Goal: Find specific page/section: Find specific page/section

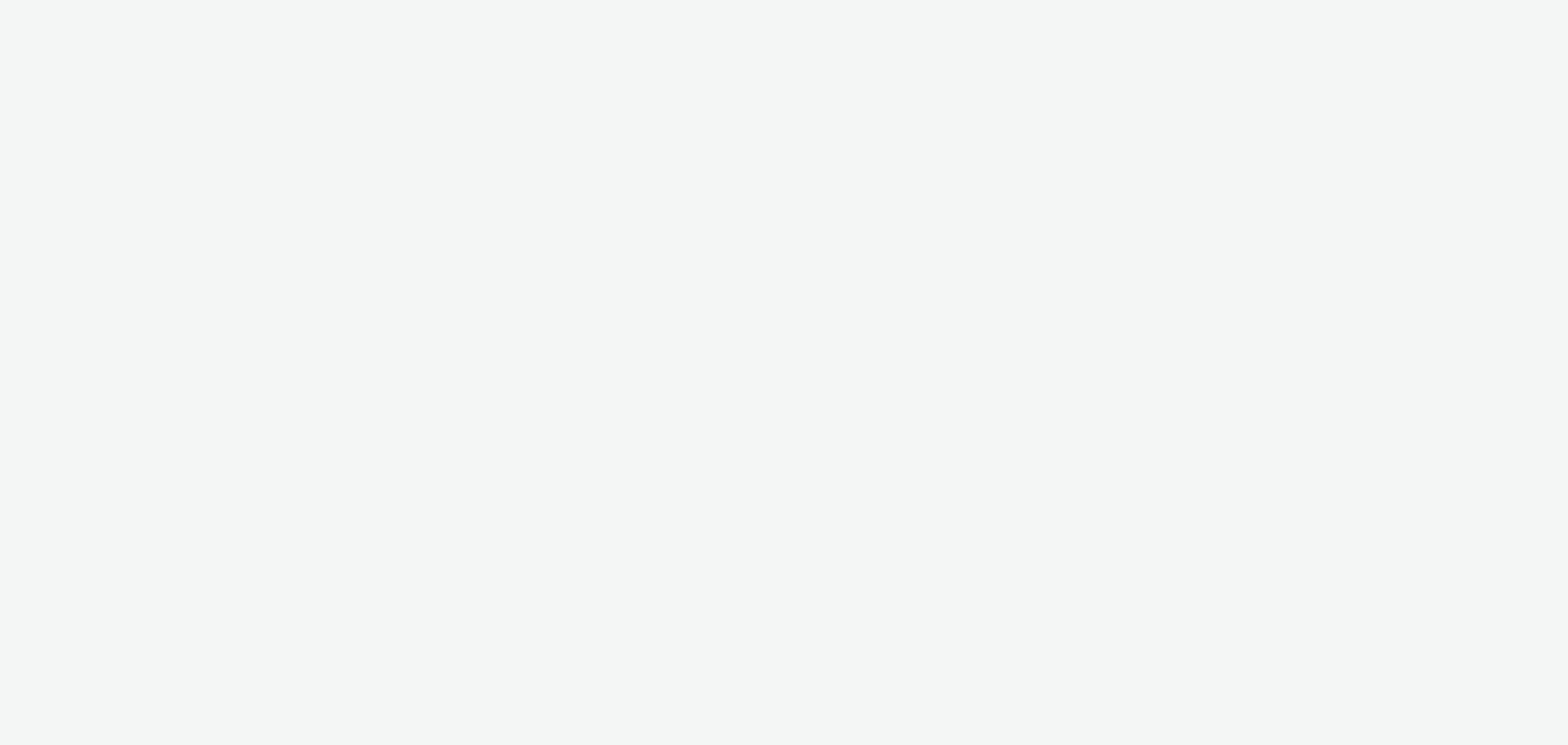
select select "a1f58486-1528-4f8c-8610-e1cdd7553bc1"
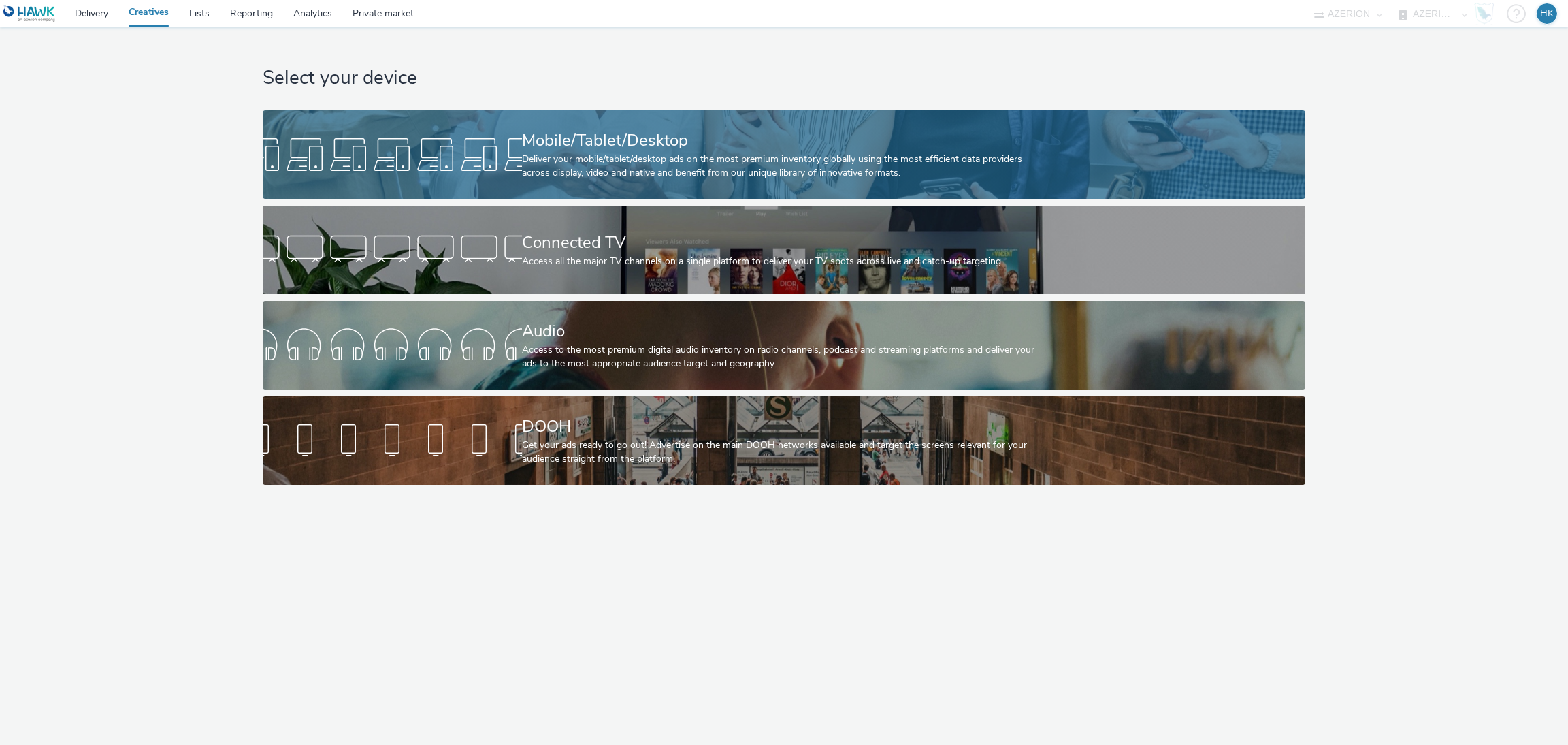
click at [867, 191] on div "Mobile/Tablet/Desktop Deliver your mobile/tablet/desktop ads on the most premiu…" at bounding box center [782, 154] width 519 height 89
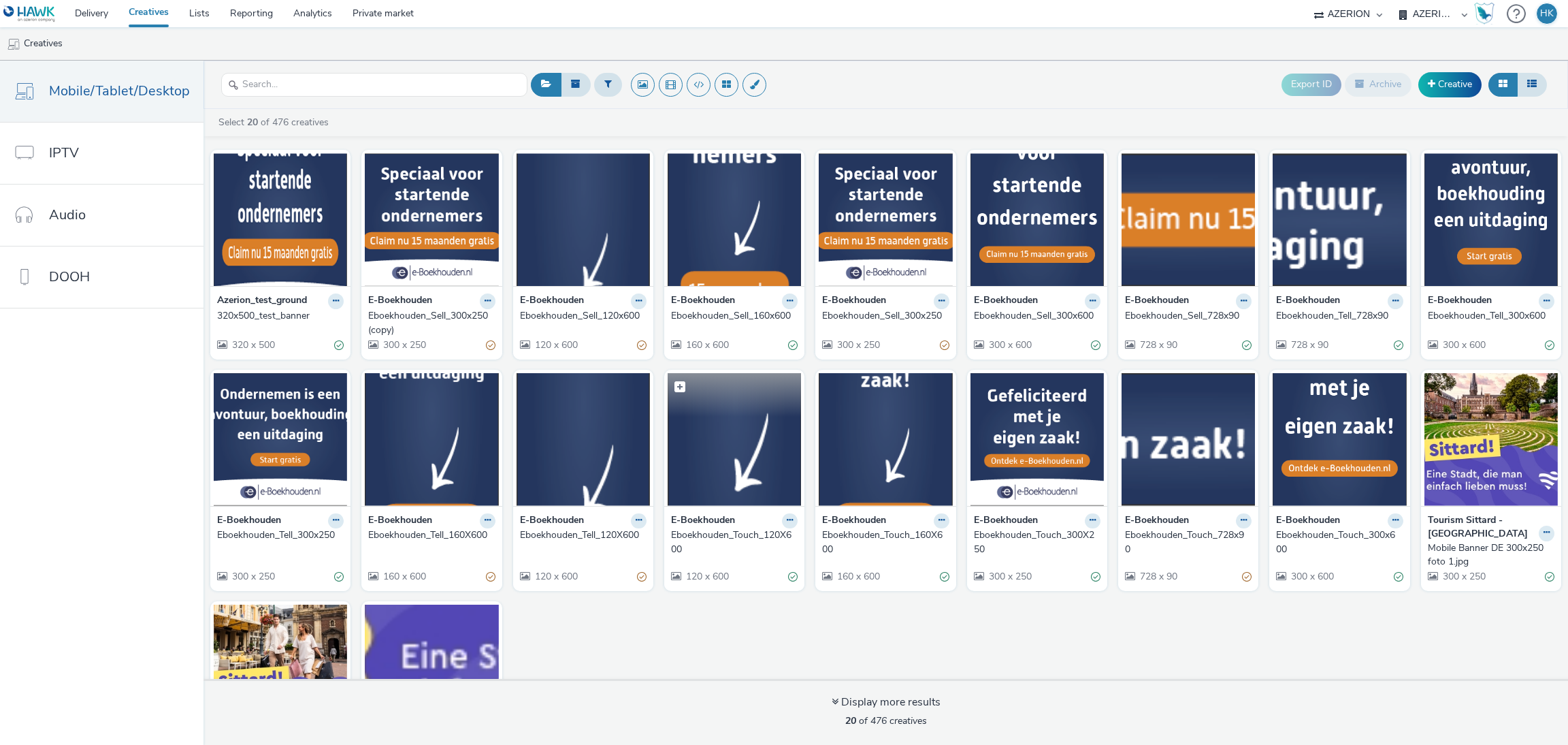
scroll to position [149, 0]
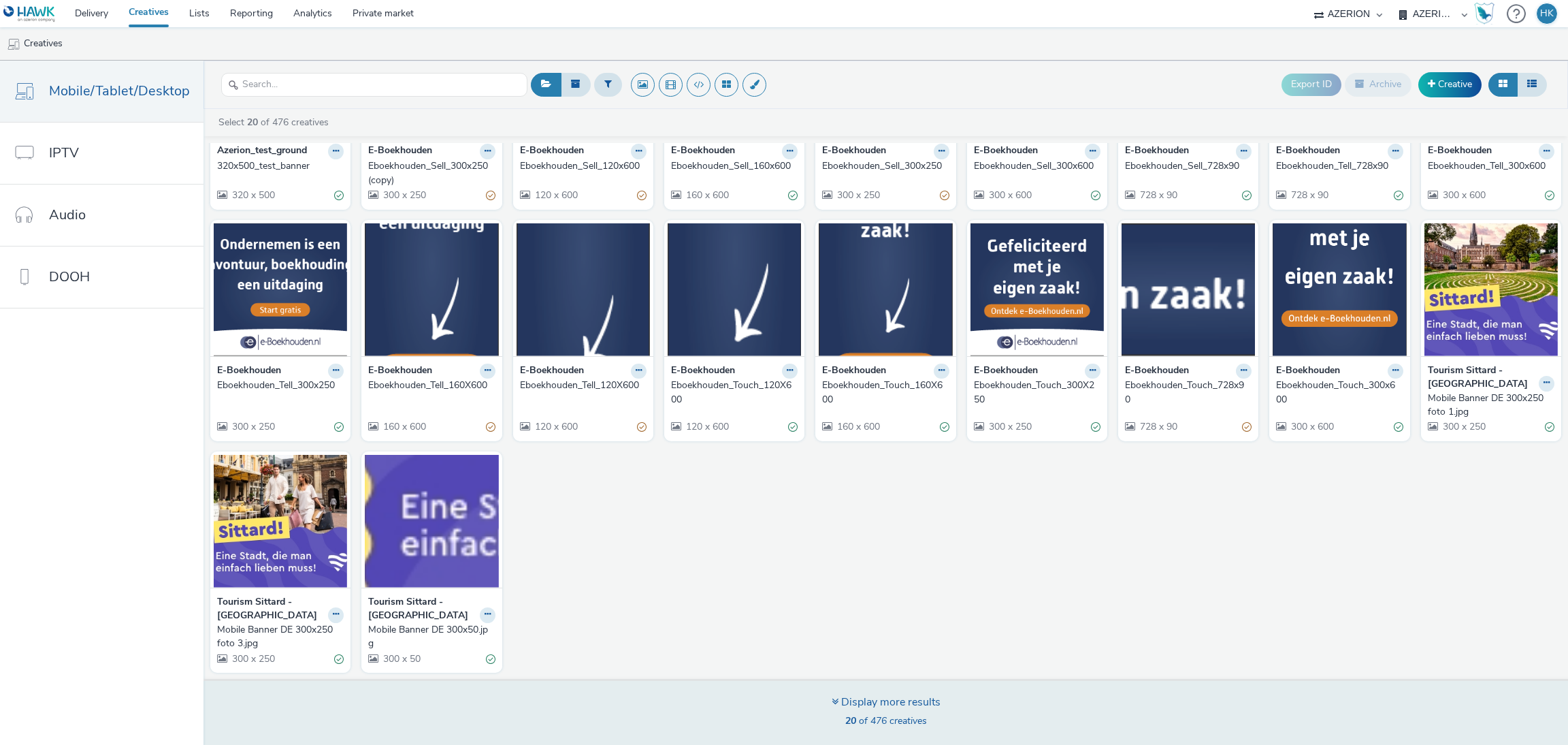
click at [856, 715] on span "20 of 476 creatives" at bounding box center [886, 720] width 81 height 13
click at [891, 707] on div "Display more results" at bounding box center [886, 702] width 109 height 16
click at [832, 703] on icon at bounding box center [835, 701] width 7 height 11
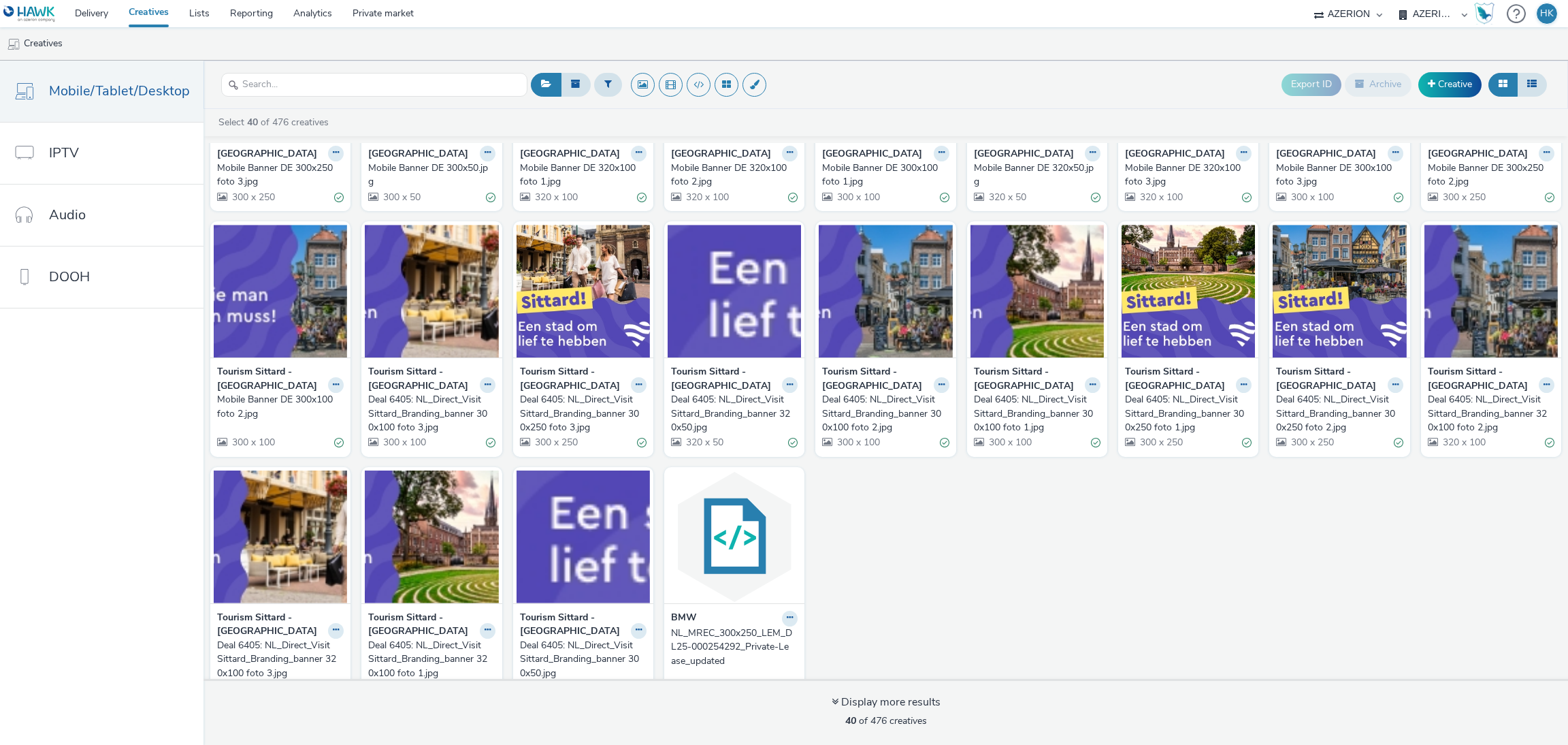
scroll to position [640, 0]
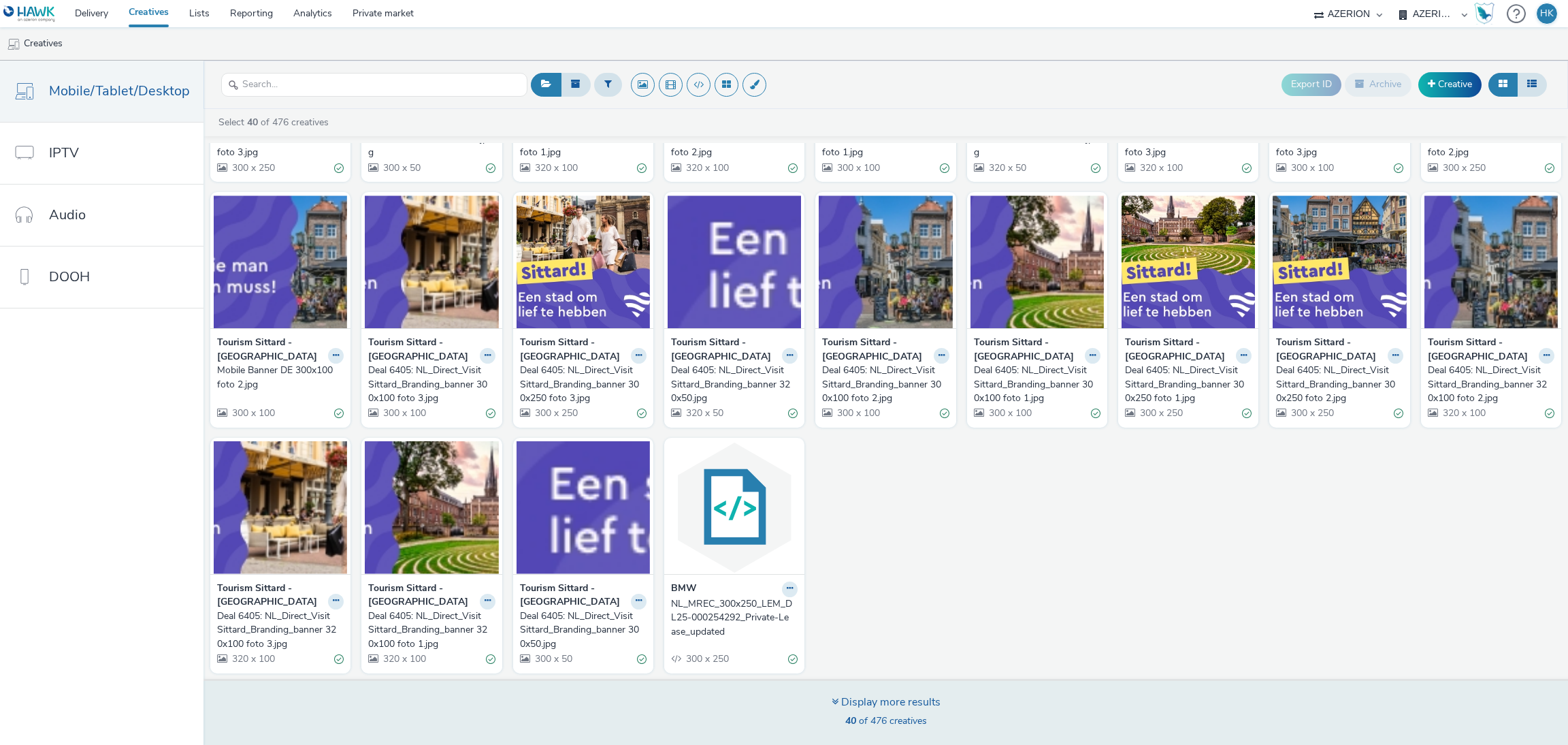
click at [832, 702] on icon at bounding box center [835, 701] width 7 height 11
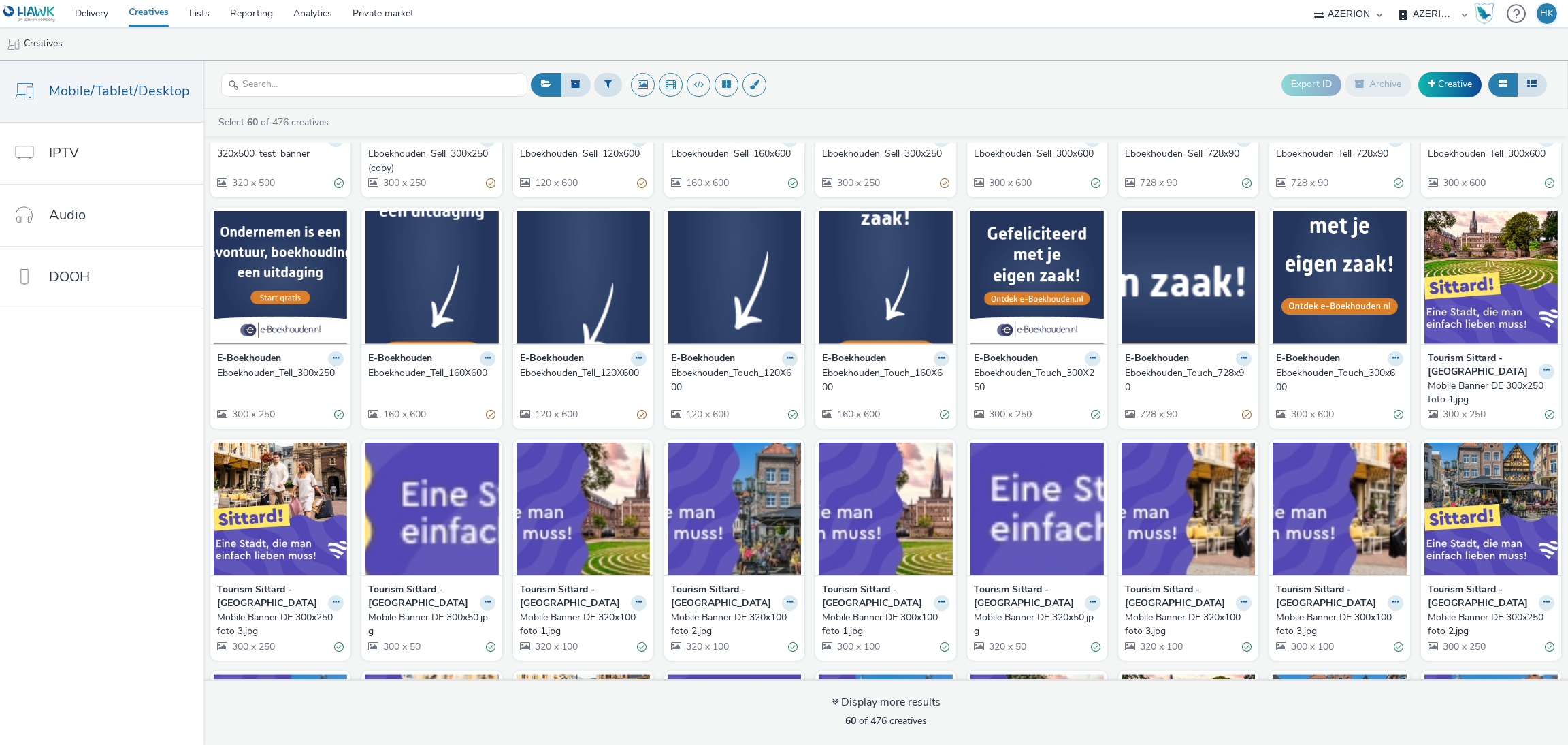
scroll to position [0, 0]
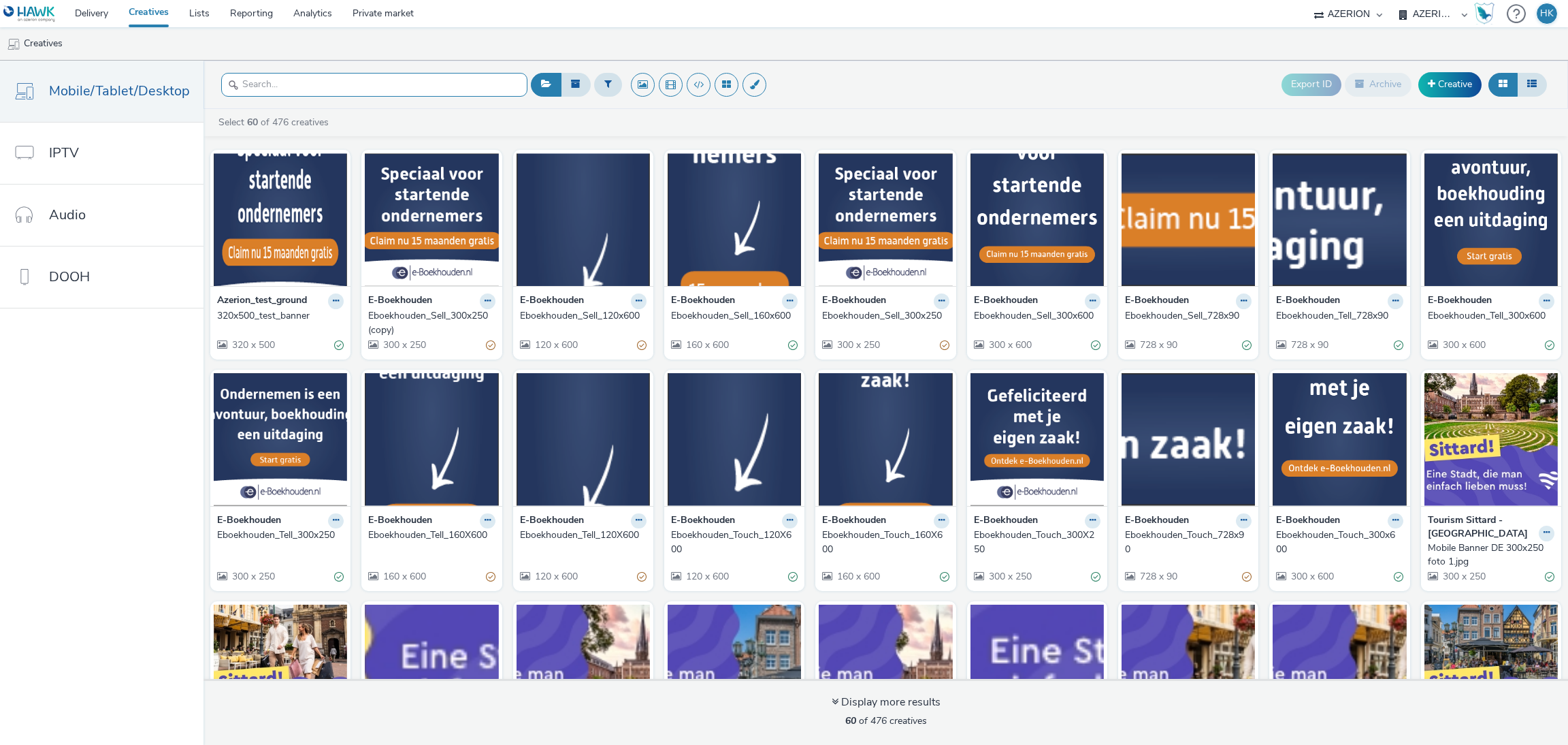
click at [315, 90] on input "text" at bounding box center [374, 84] width 306 height 24
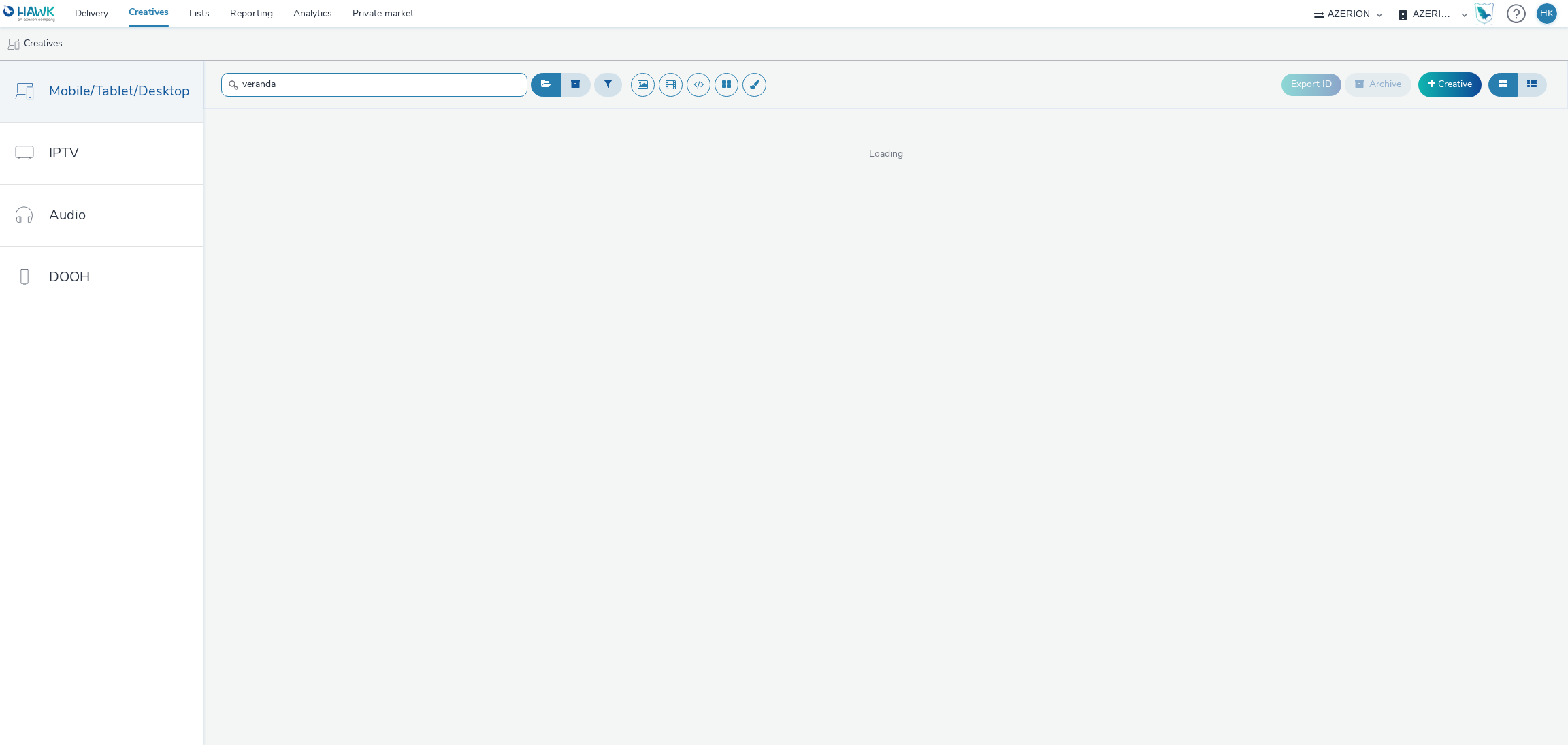
type input "veranda"
drag, startPoint x: 312, startPoint y: 85, endPoint x: 121, endPoint y: 106, distance: 192.2
click at [121, 106] on div "Mobile/Tablet/Desktop IPTV Audio DOOH veranda Export ID Archive Creative Desele…" at bounding box center [784, 402] width 1568 height 684
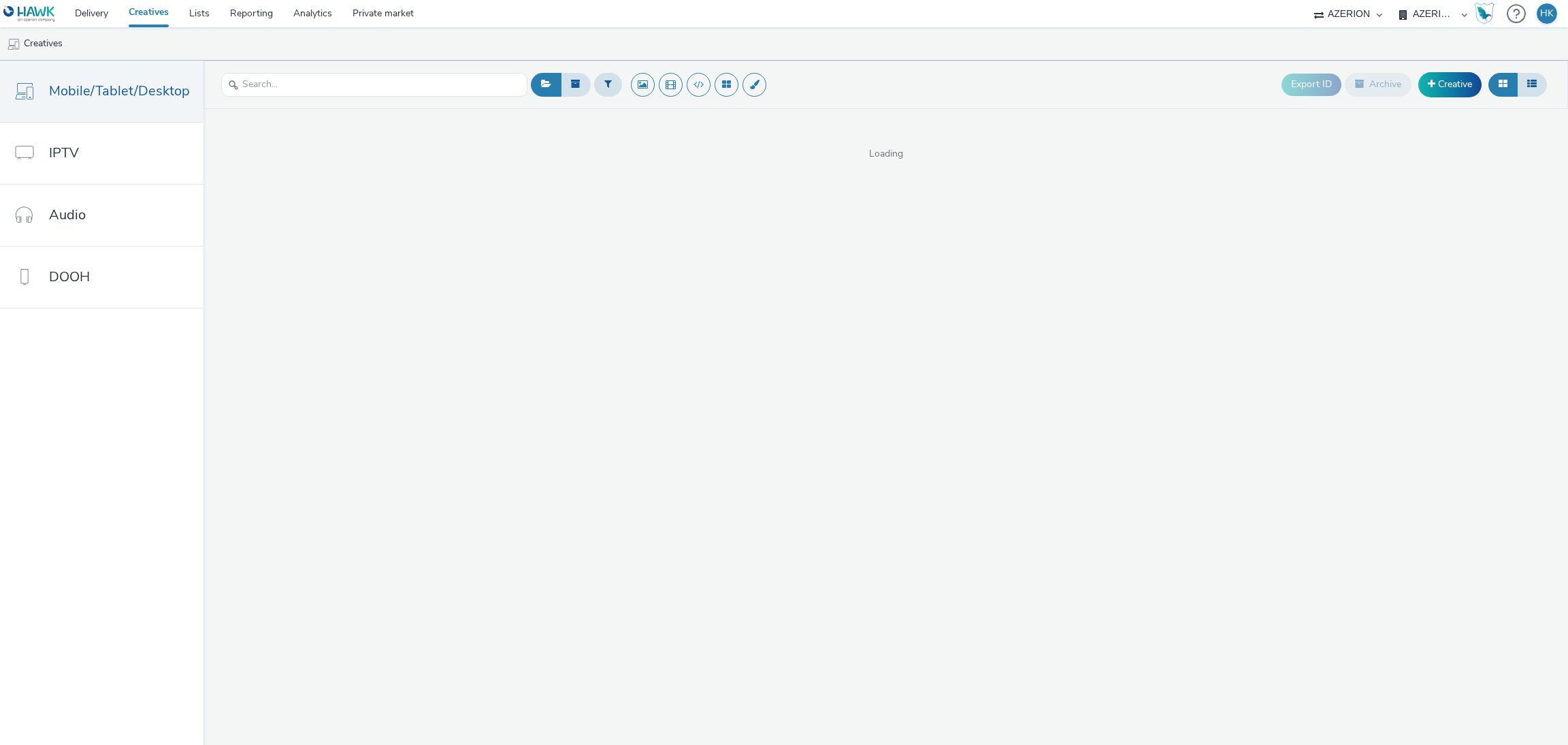
click at [1431, 8] on select "AZERION AZERION APAC AZERION AUSTRIA AZERION BEL - ADEXPERTS AZERION BRAZIL AZE…" at bounding box center [1433, 13] width 81 height 27
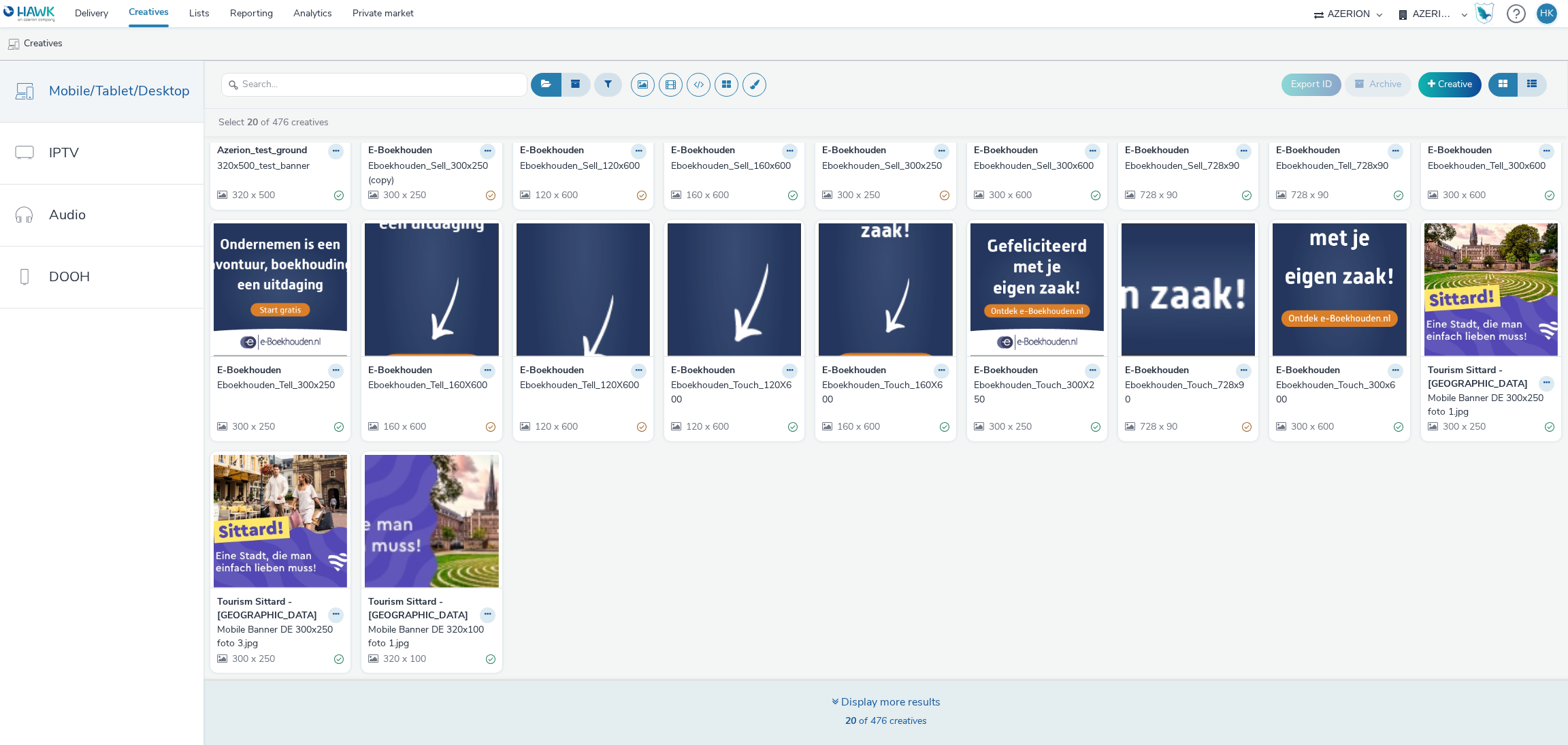
scroll to position [149, 0]
click at [826, 739] on div "Display more results 20 of 476 creatives" at bounding box center [886, 712] width 1374 height 66
click at [846, 703] on div "Display more results" at bounding box center [886, 702] width 109 height 16
click at [832, 707] on div "Display more results" at bounding box center [886, 702] width 109 height 16
click at [832, 696] on icon at bounding box center [835, 701] width 7 height 11
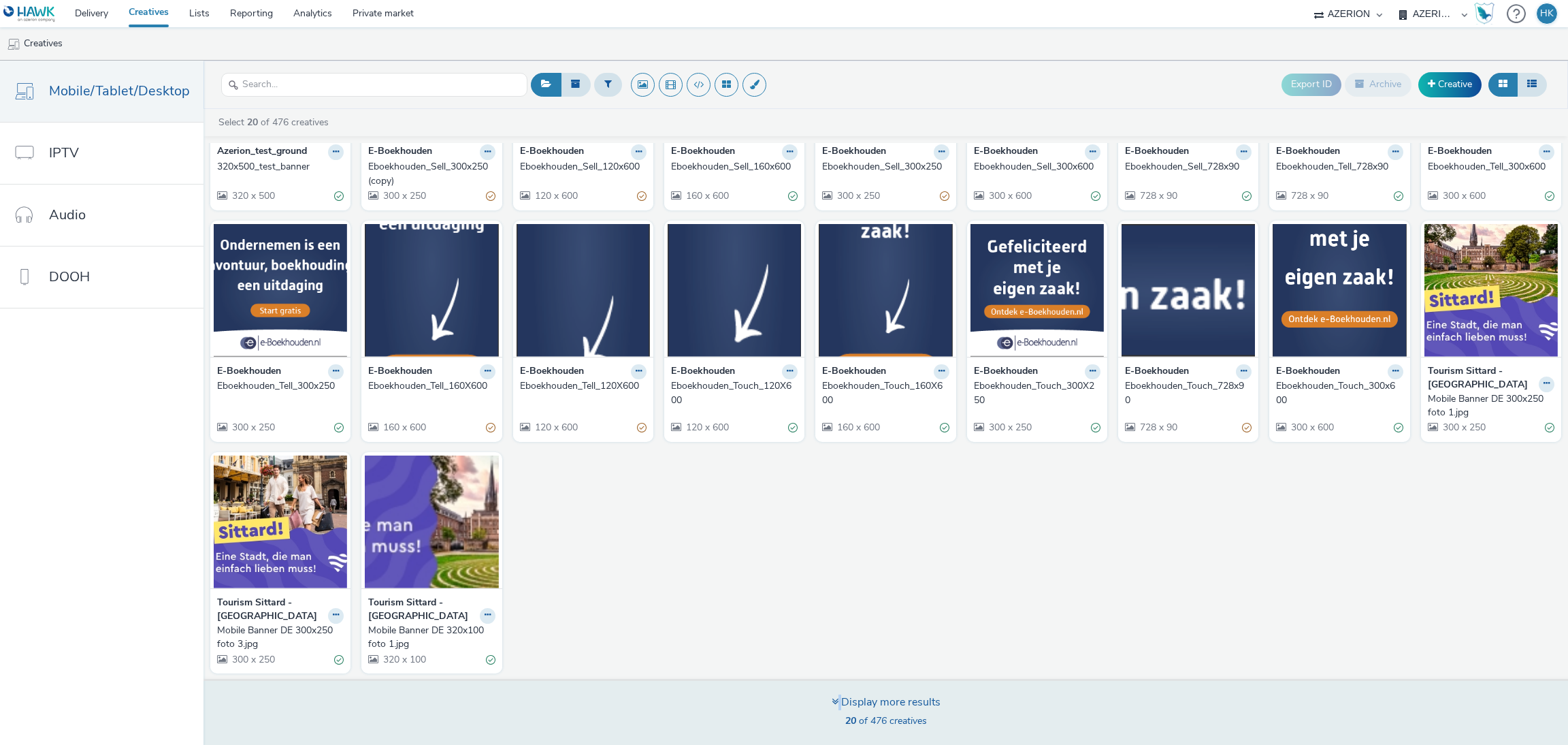
click at [832, 696] on icon at bounding box center [835, 701] width 7 height 11
click at [856, 702] on div "Display more results" at bounding box center [886, 702] width 109 height 16
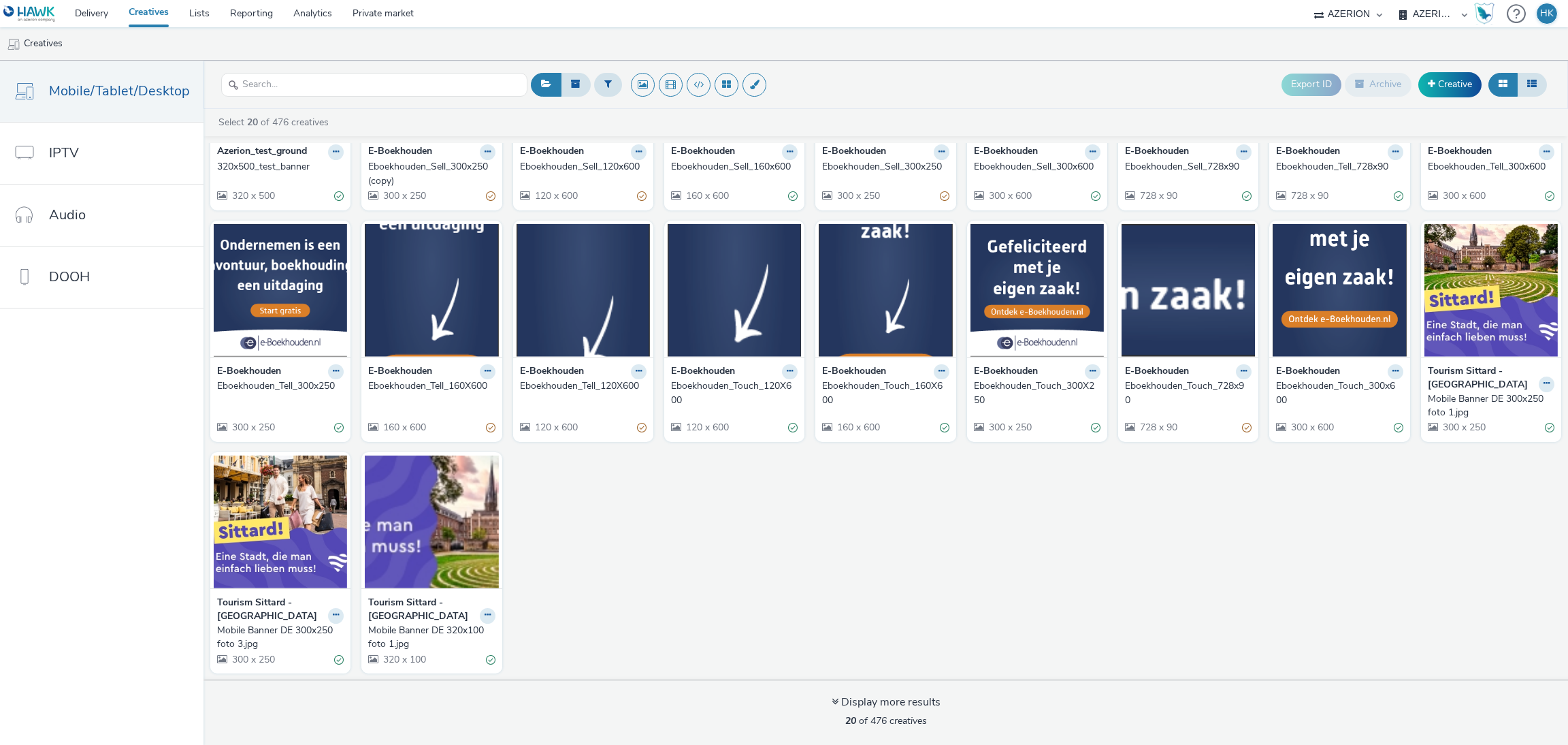
click at [818, 675] on div "Azerion_test_ground 320x500_test_banner 320 x 500 E-Boekhouden Eboekhouden_Sell…" at bounding box center [886, 336] width 1365 height 685
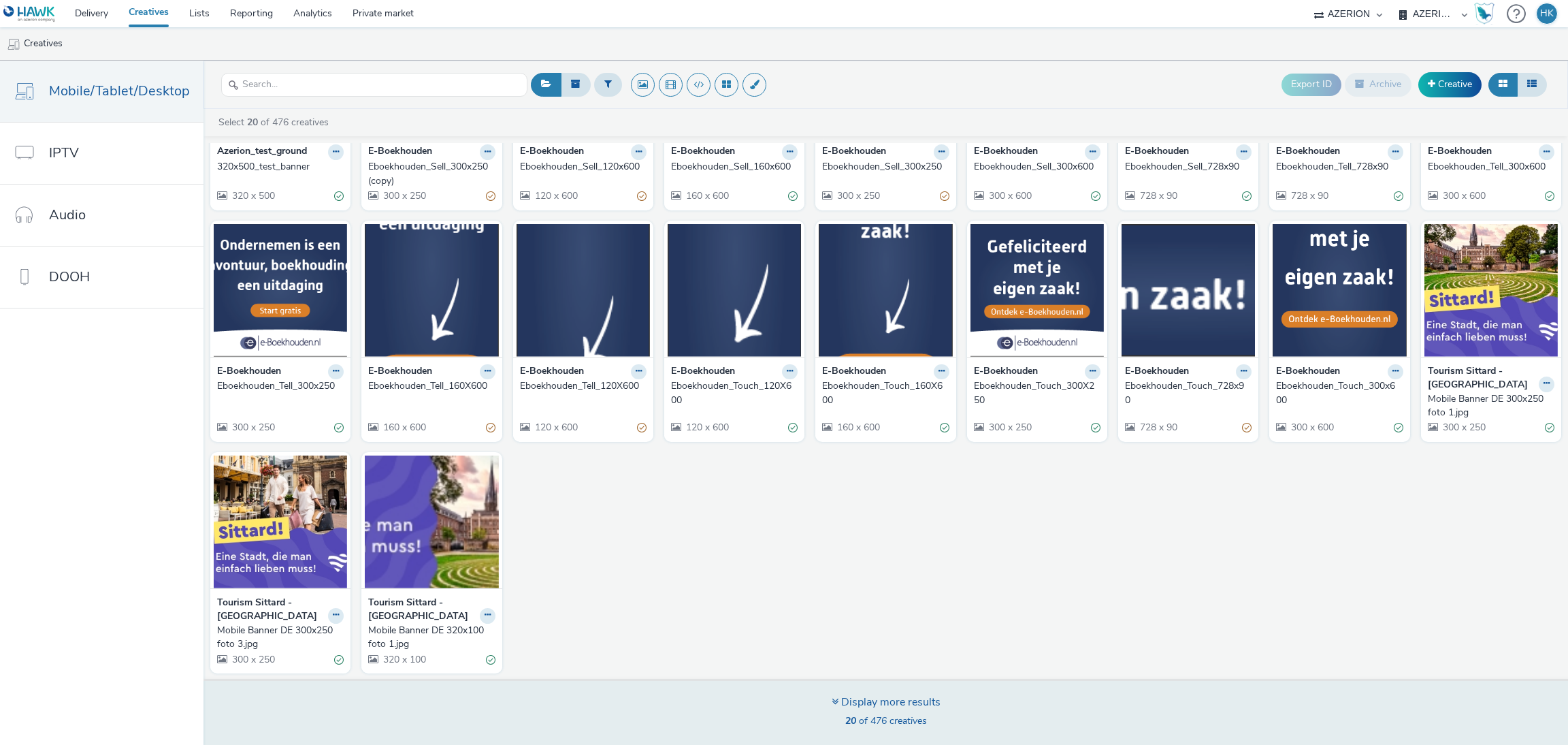
click at [843, 699] on div "Display more results" at bounding box center [886, 702] width 109 height 16
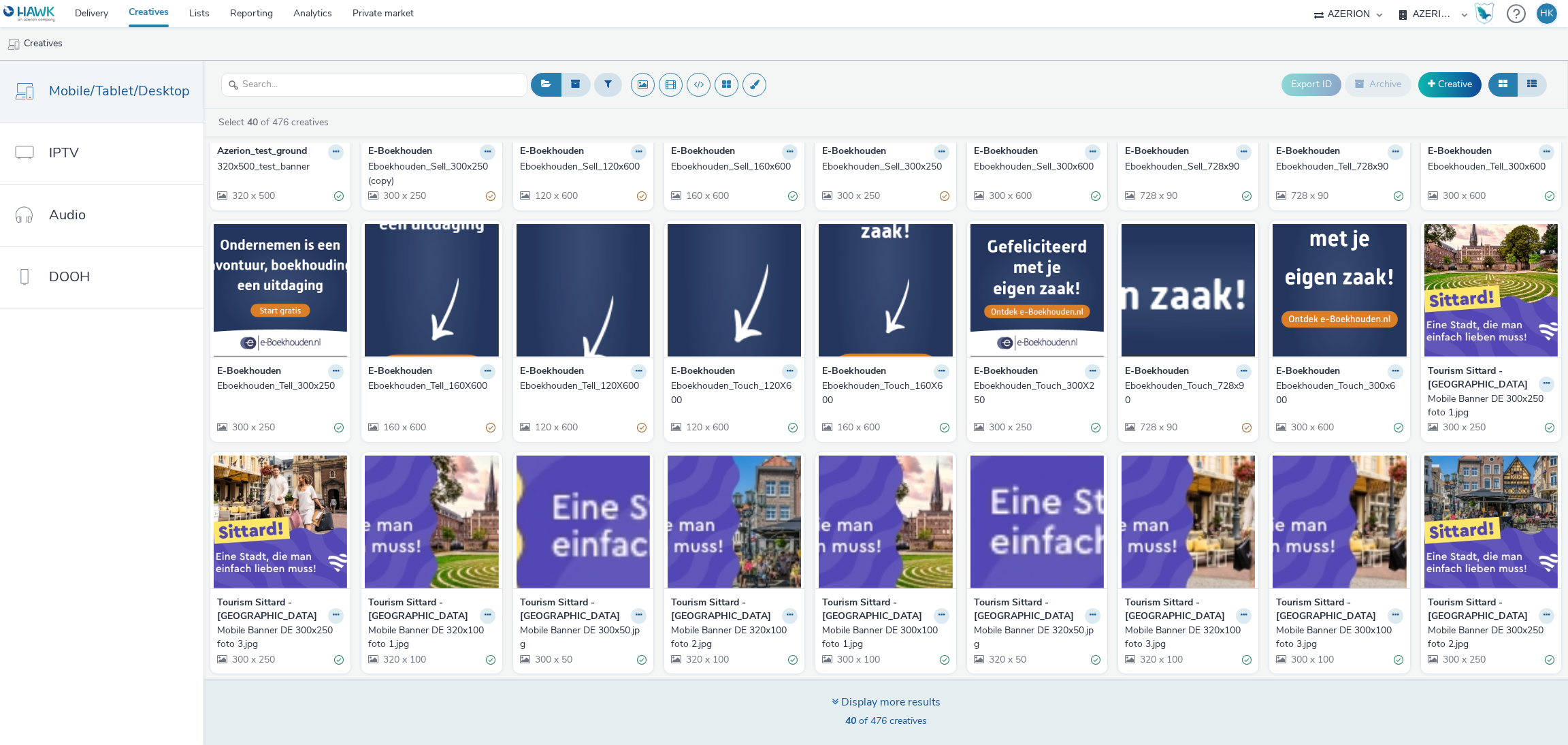
click at [836, 699] on div "Display more results" at bounding box center [886, 702] width 109 height 16
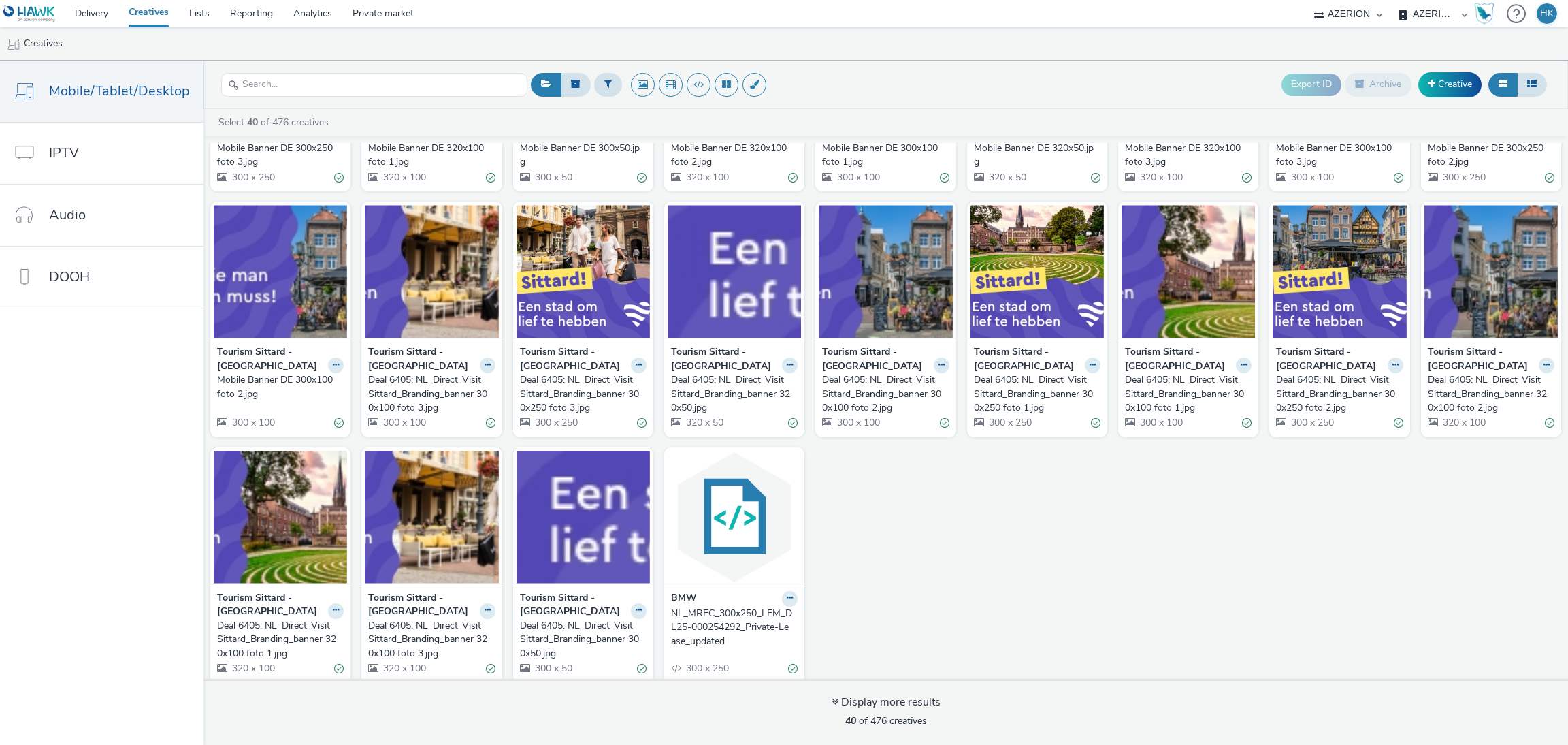
scroll to position [640, 0]
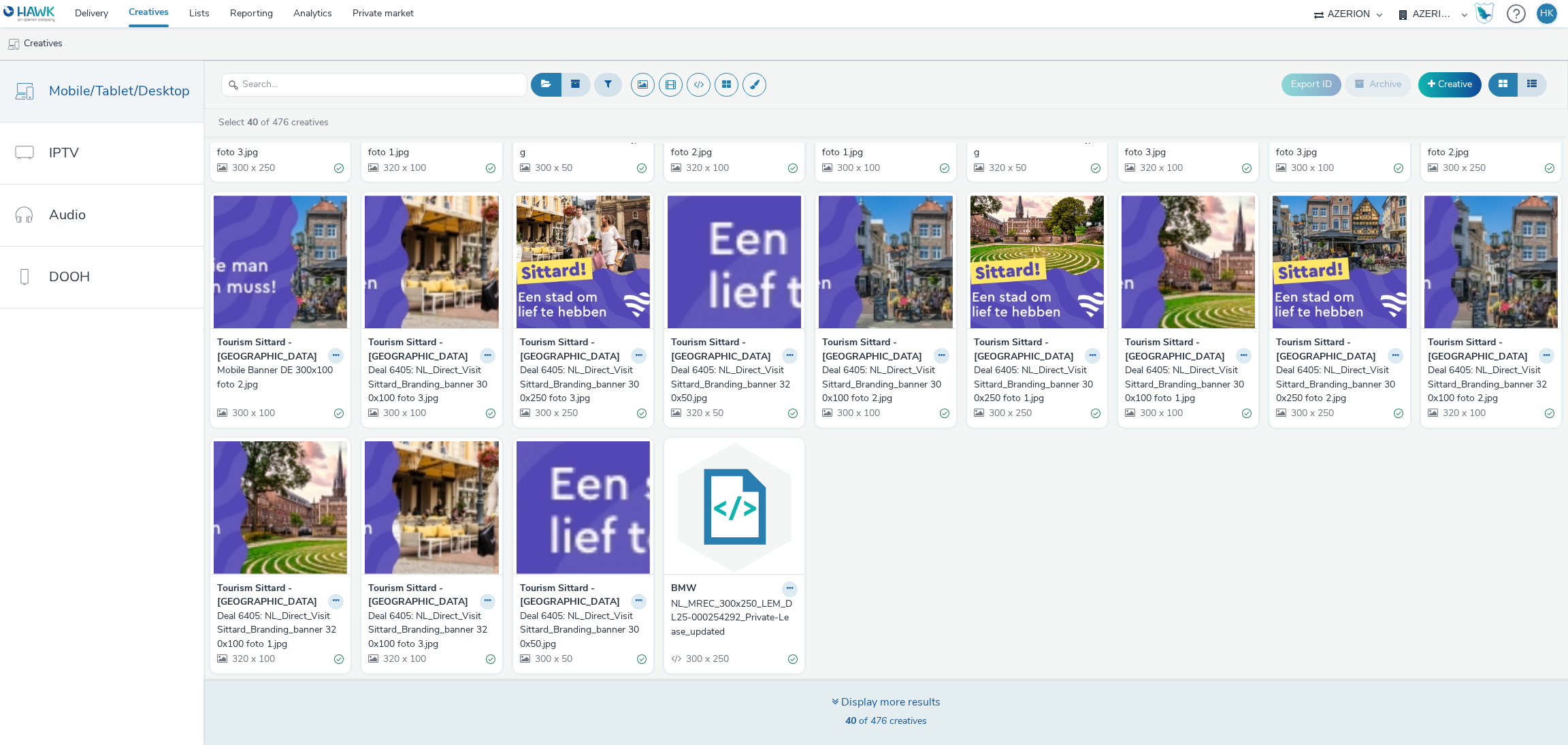
click at [856, 702] on div "Display more results" at bounding box center [886, 702] width 109 height 16
click at [832, 700] on icon at bounding box center [835, 701] width 7 height 11
click at [838, 704] on div "Display more results" at bounding box center [886, 702] width 109 height 16
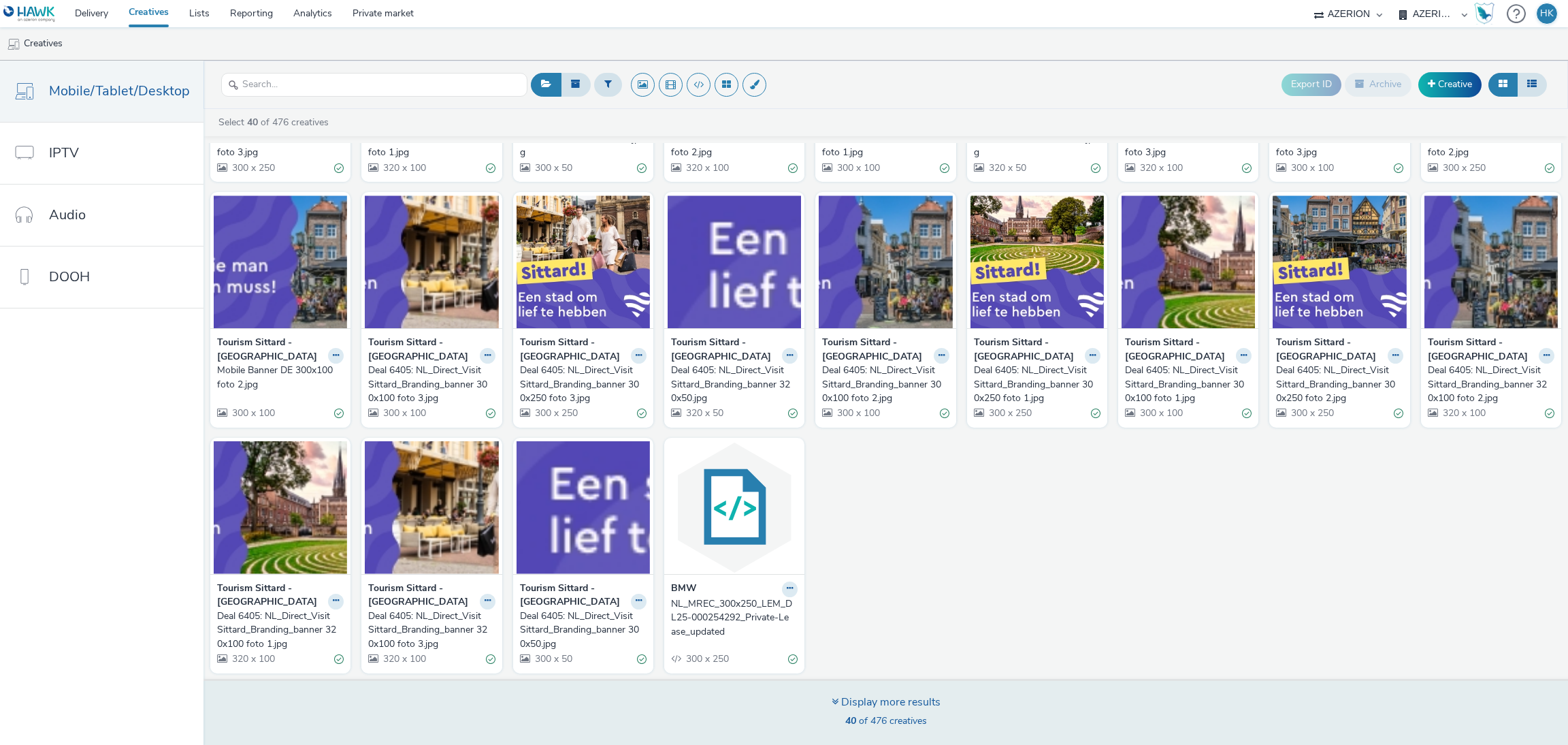
click at [835, 698] on icon at bounding box center [835, 701] width 7 height 11
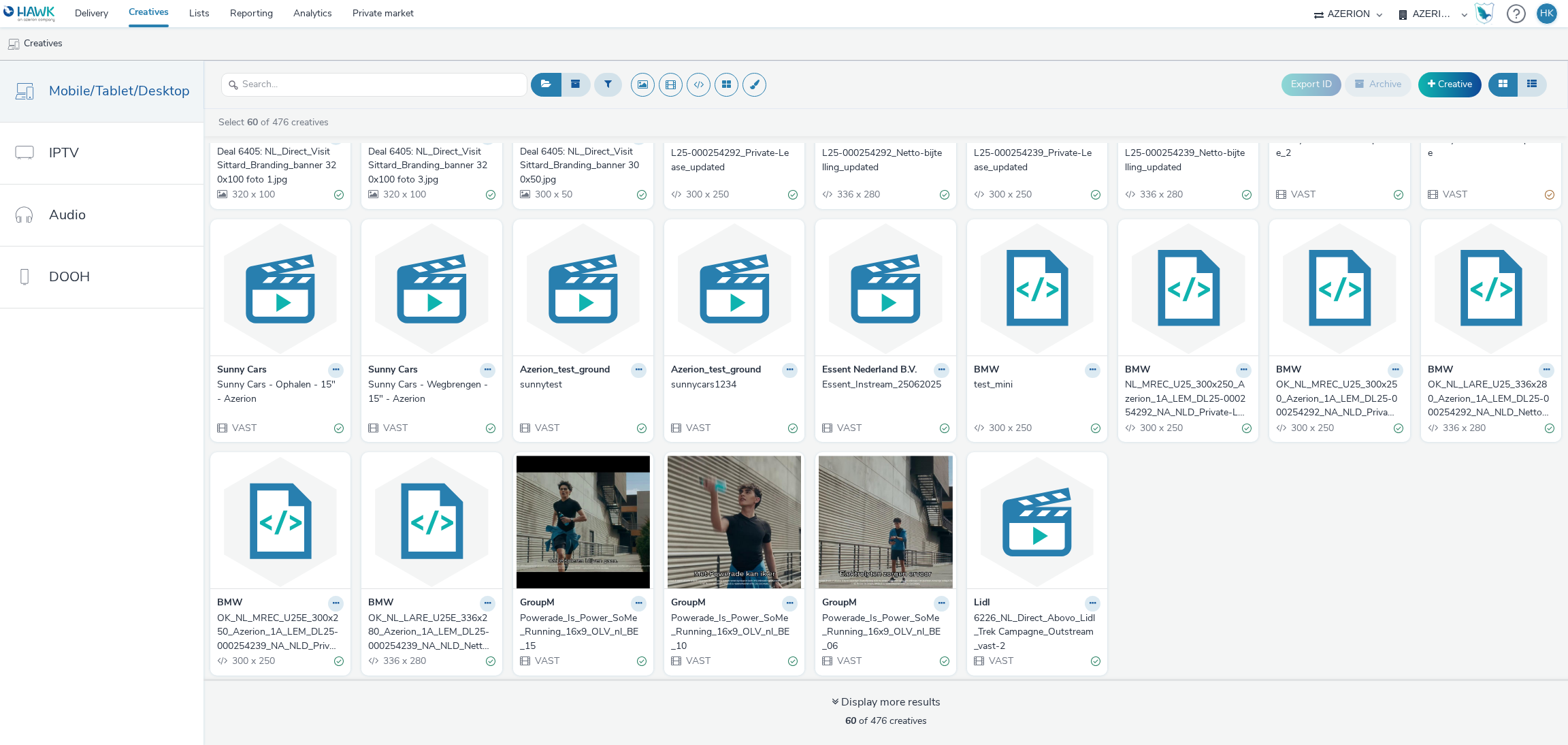
scroll to position [1109, 0]
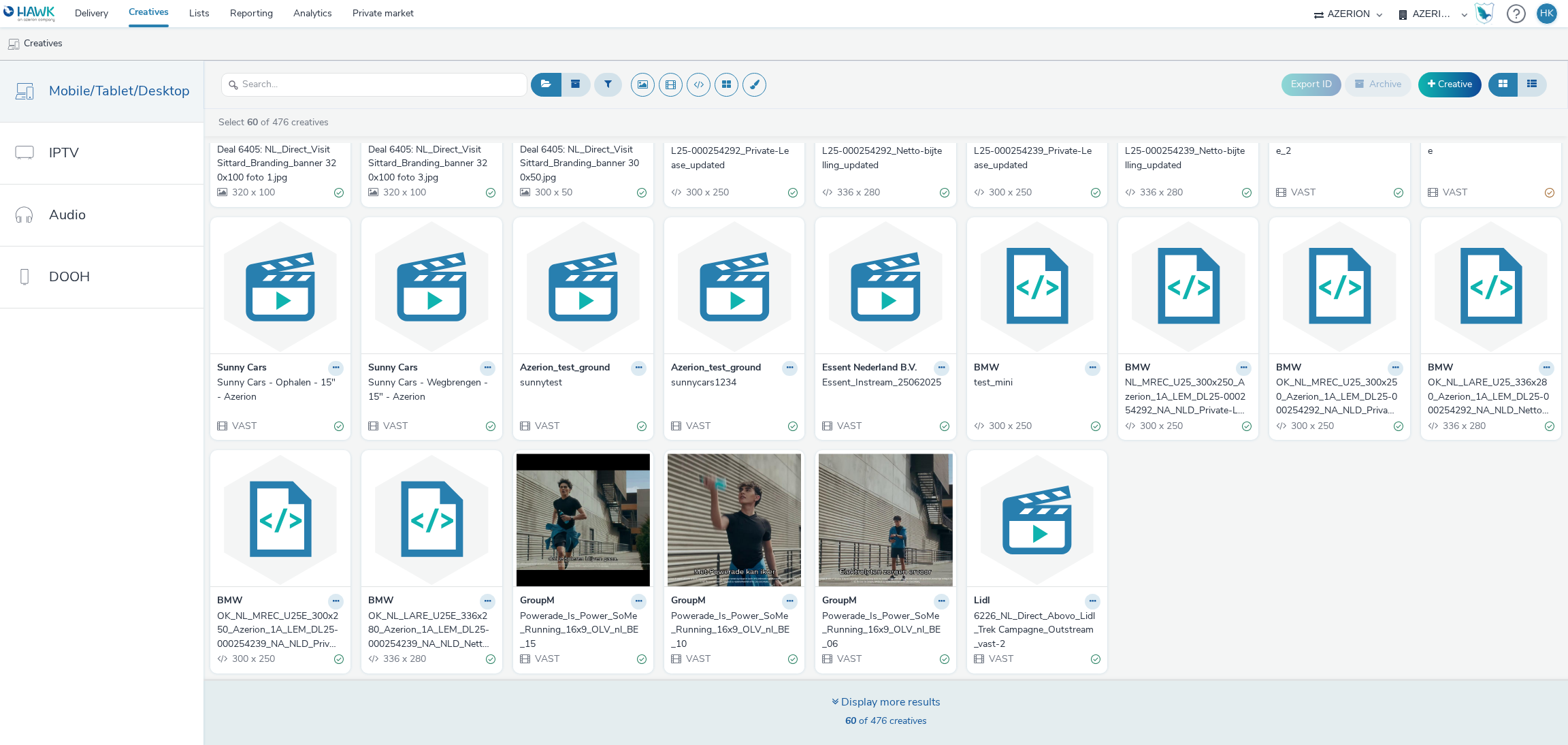
click at [833, 702] on icon at bounding box center [835, 701] width 7 height 11
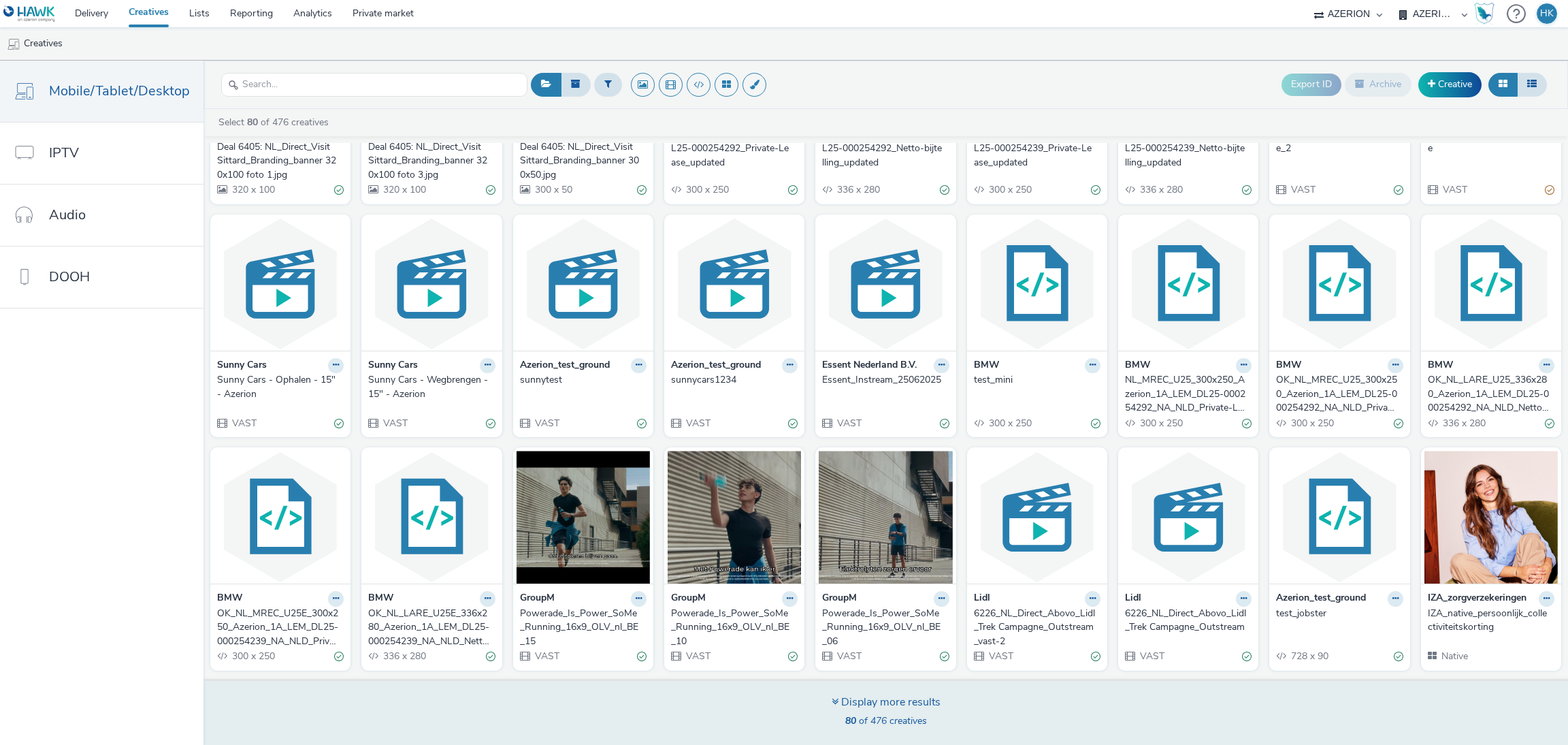
click at [835, 699] on icon at bounding box center [835, 701] width 7 height 11
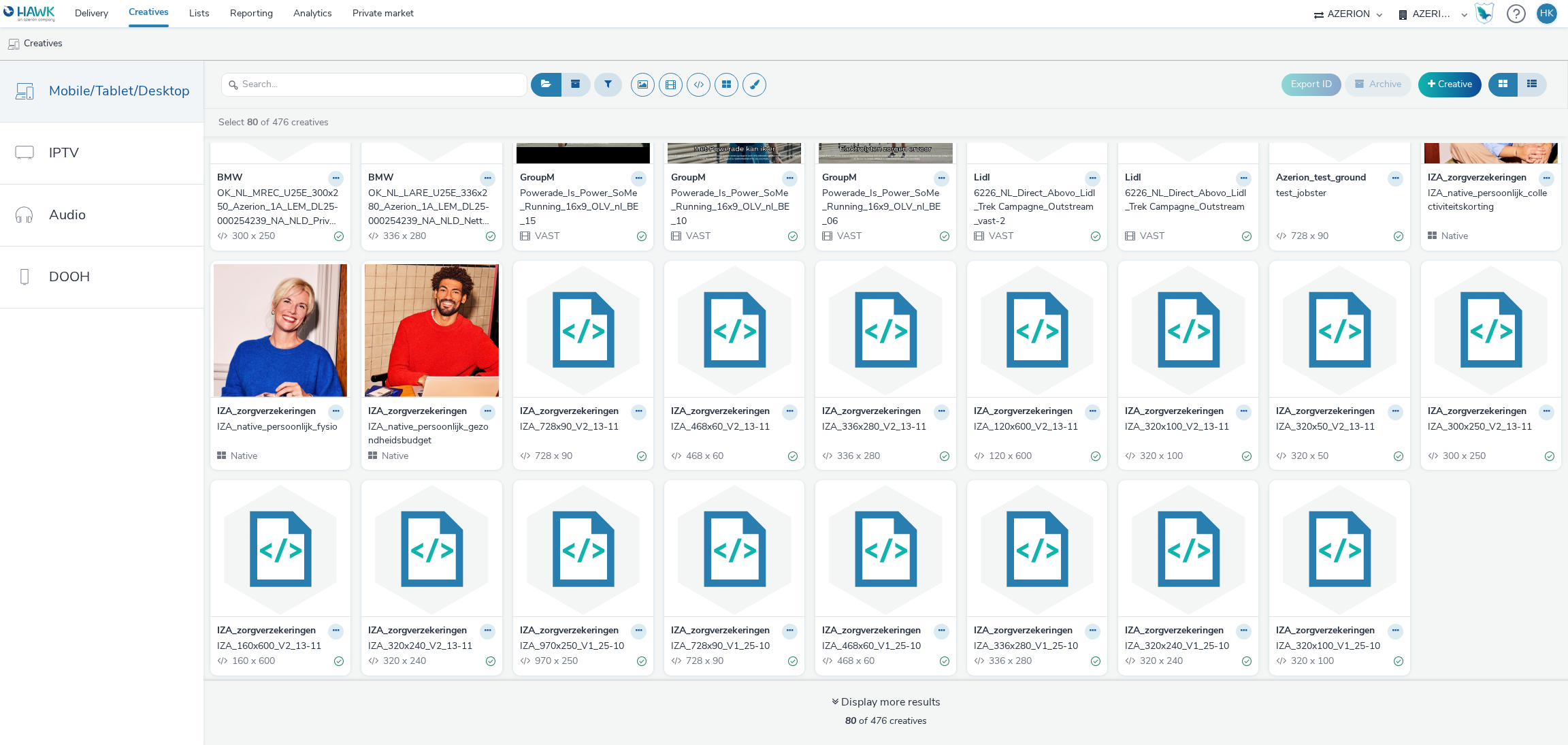
scroll to position [1536, 0]
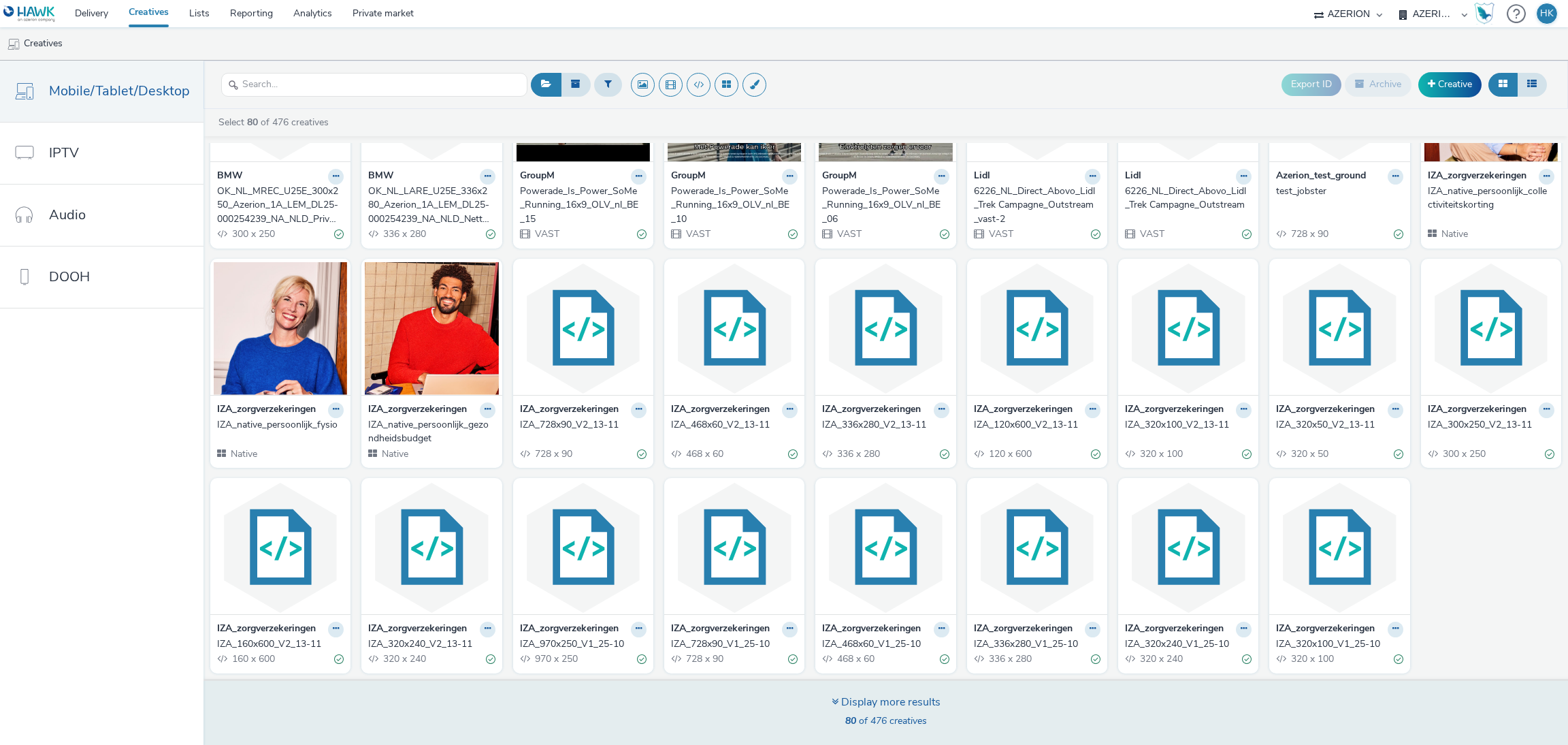
click at [842, 700] on div "Display more results" at bounding box center [886, 702] width 109 height 16
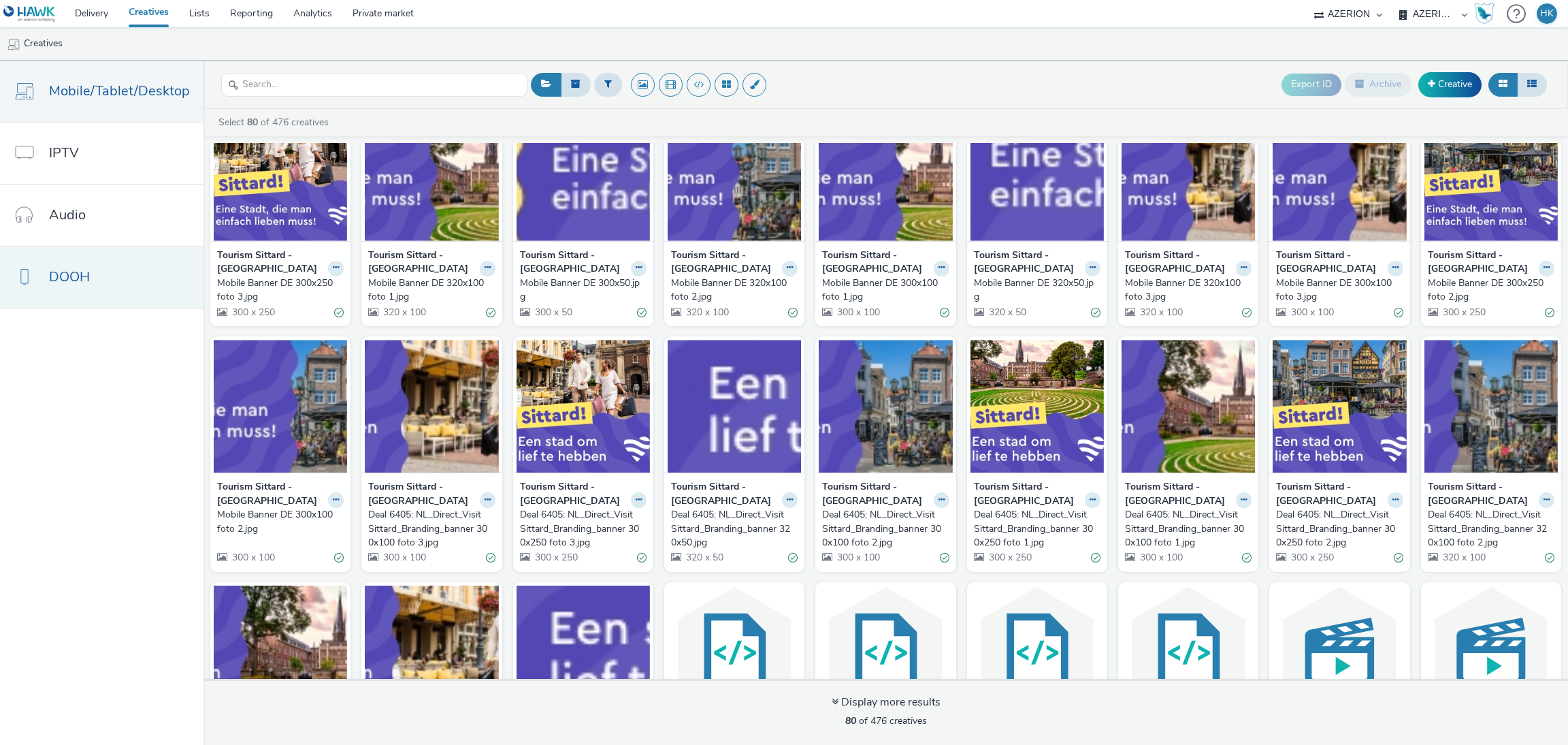
scroll to position [348, 0]
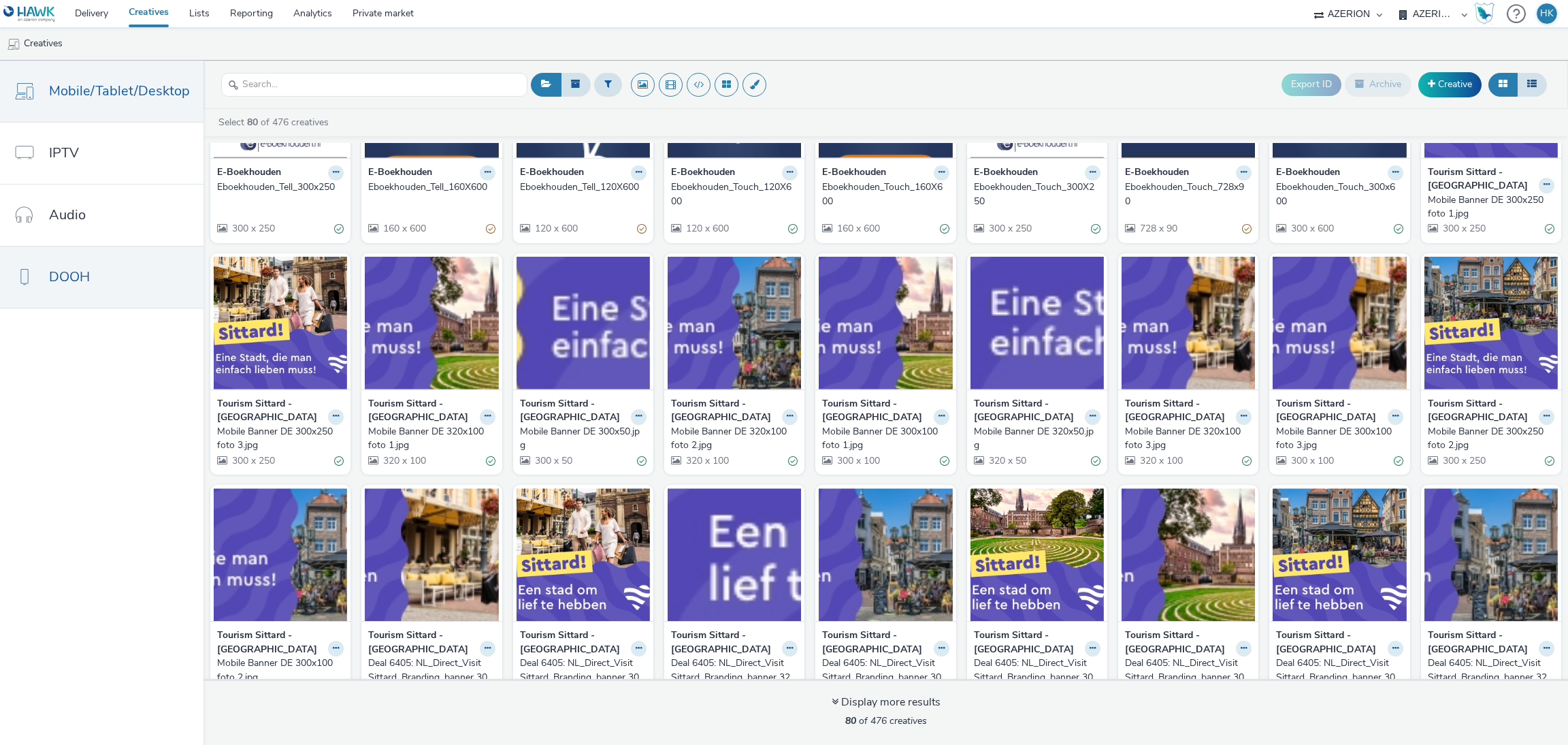
click at [117, 279] on link "DOOH" at bounding box center [102, 276] width 204 height 61
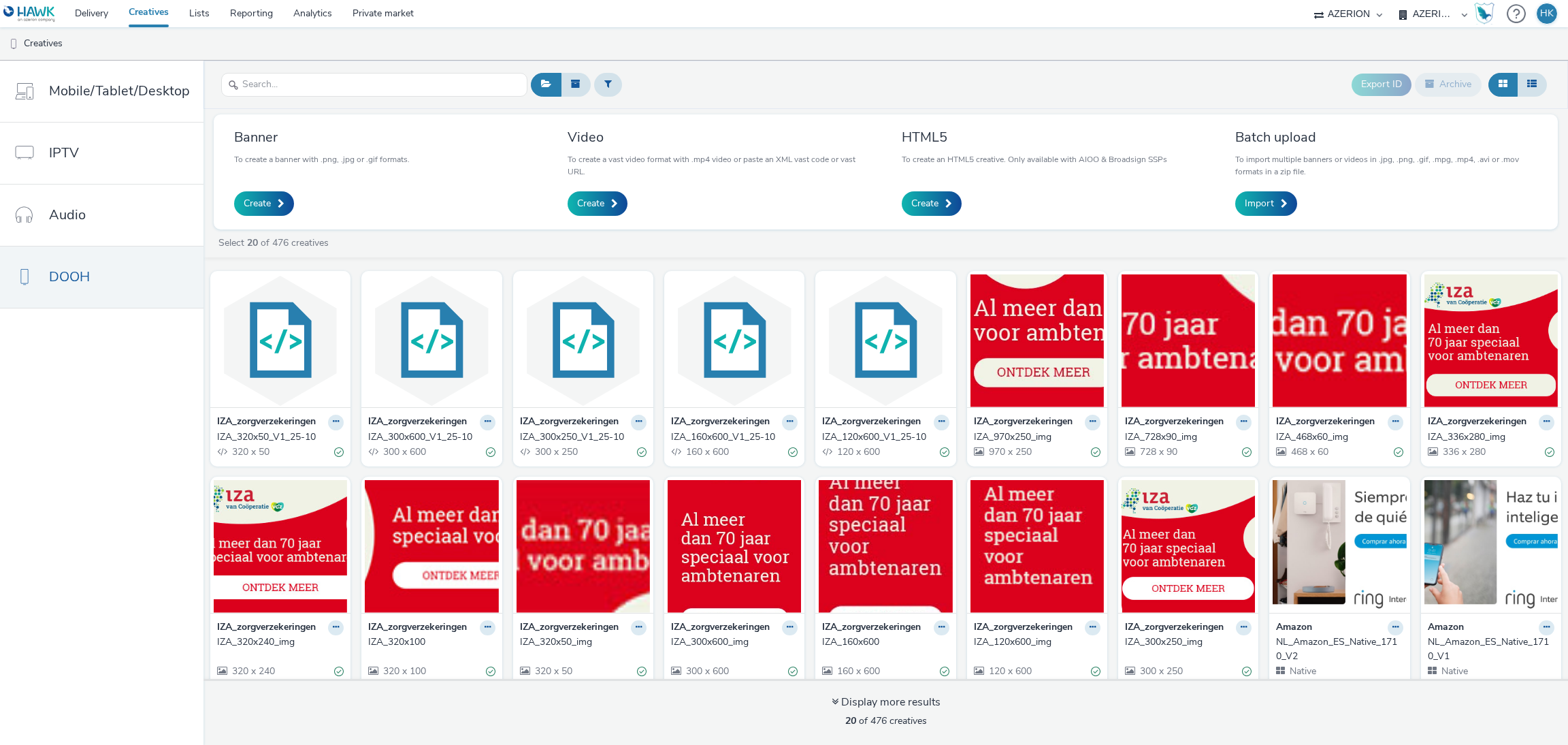
scroll to position [232, 0]
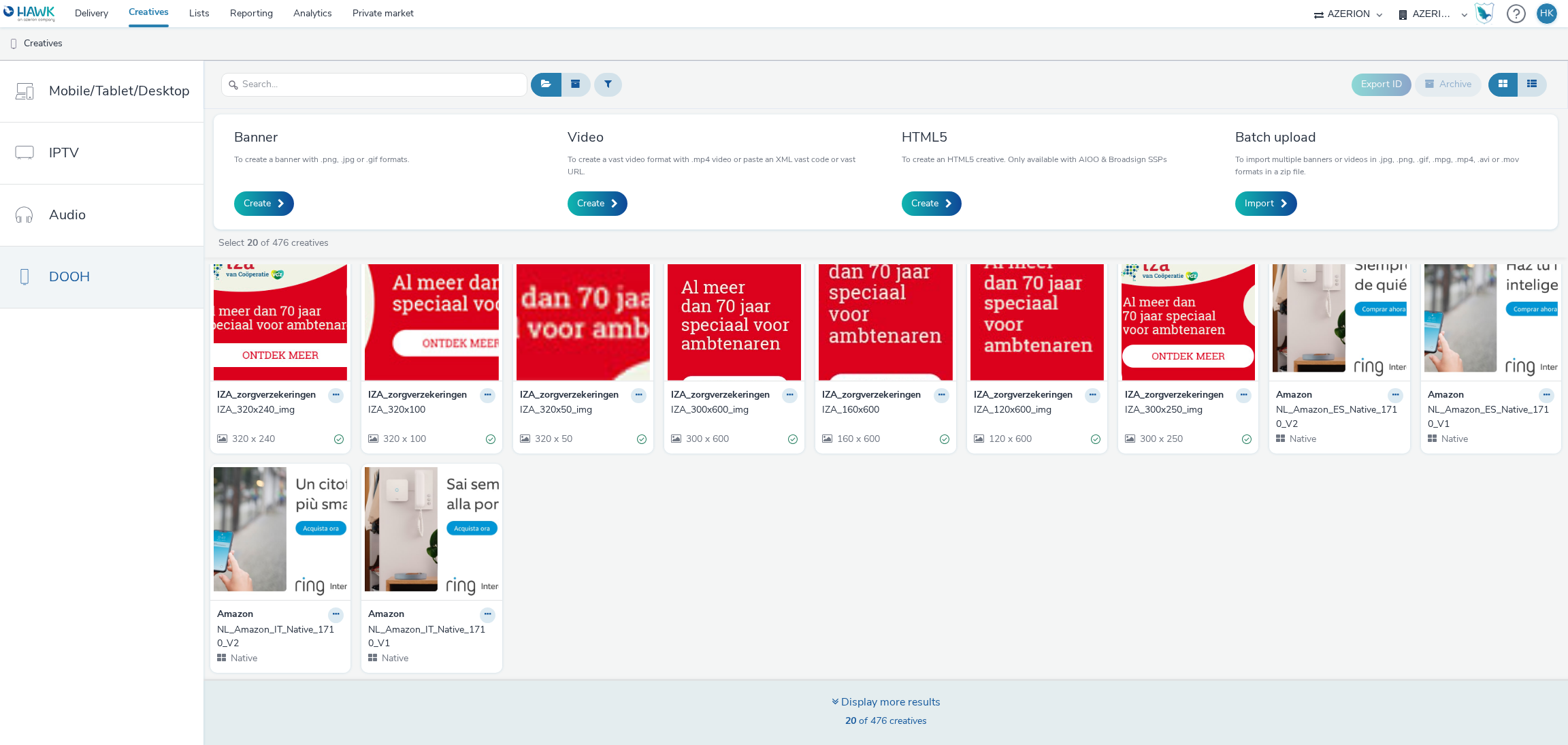
click at [853, 698] on div "Display more results" at bounding box center [886, 702] width 109 height 16
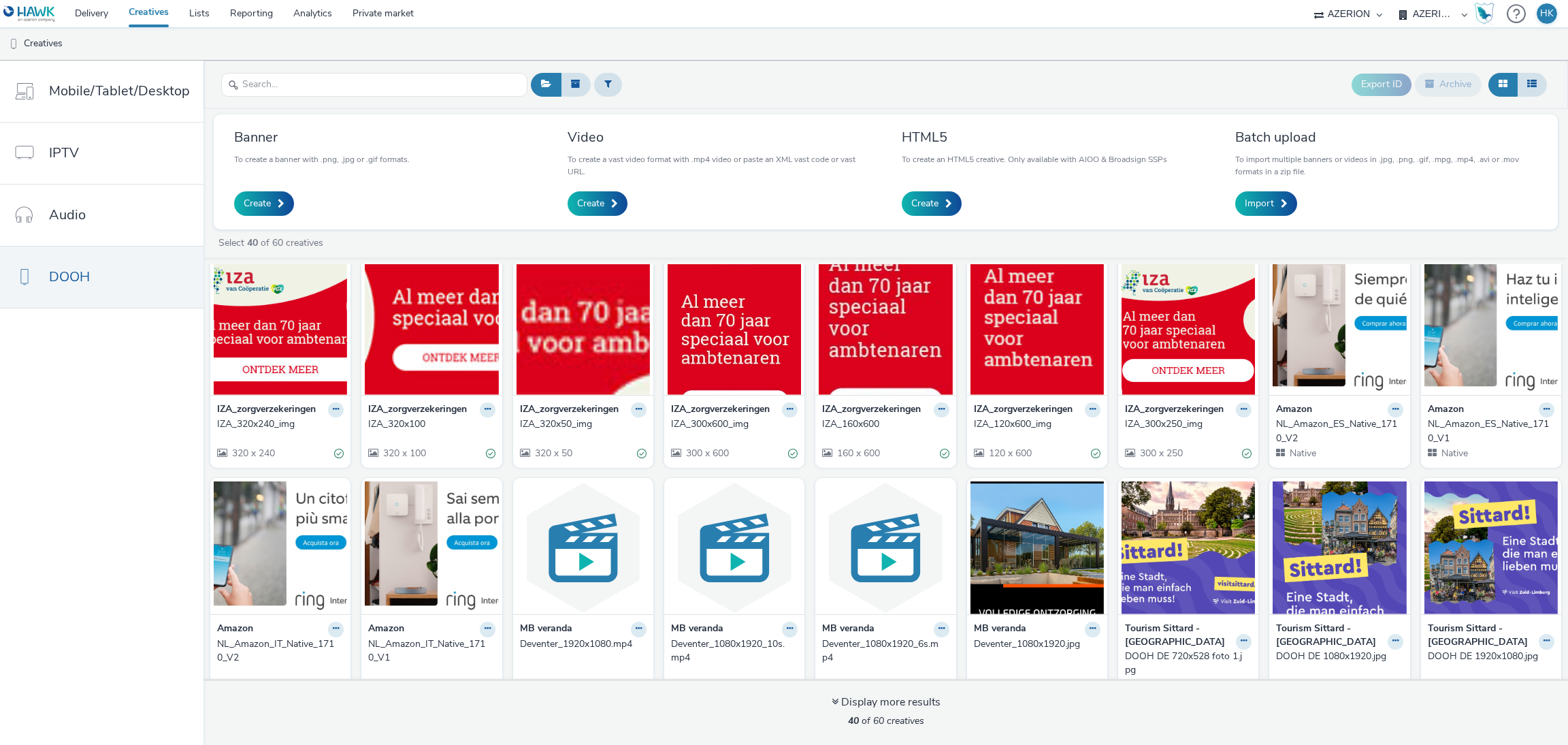
scroll to position [323, 0]
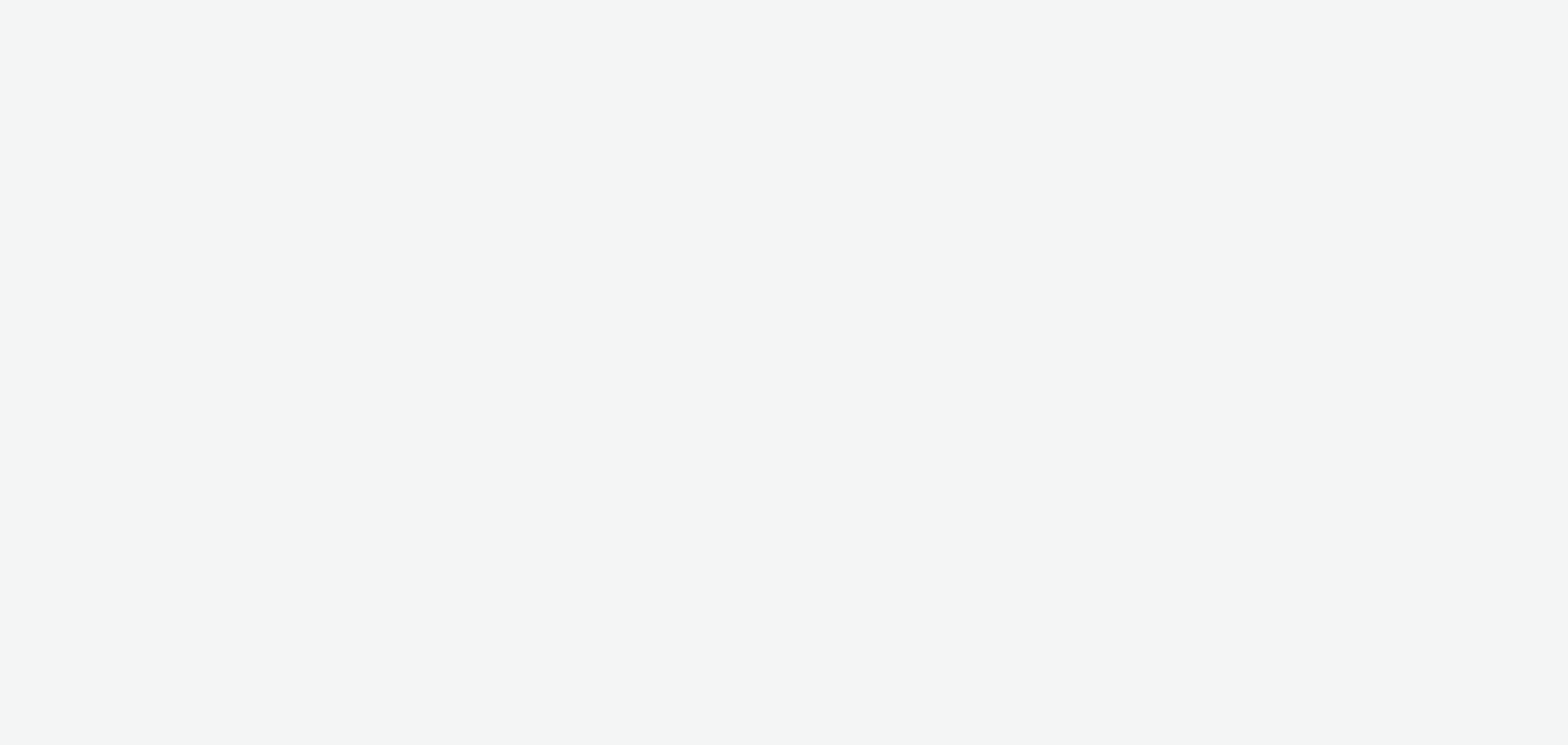
select select "a1f58486-1528-4f8c-8610-e1cdd7553bc1"
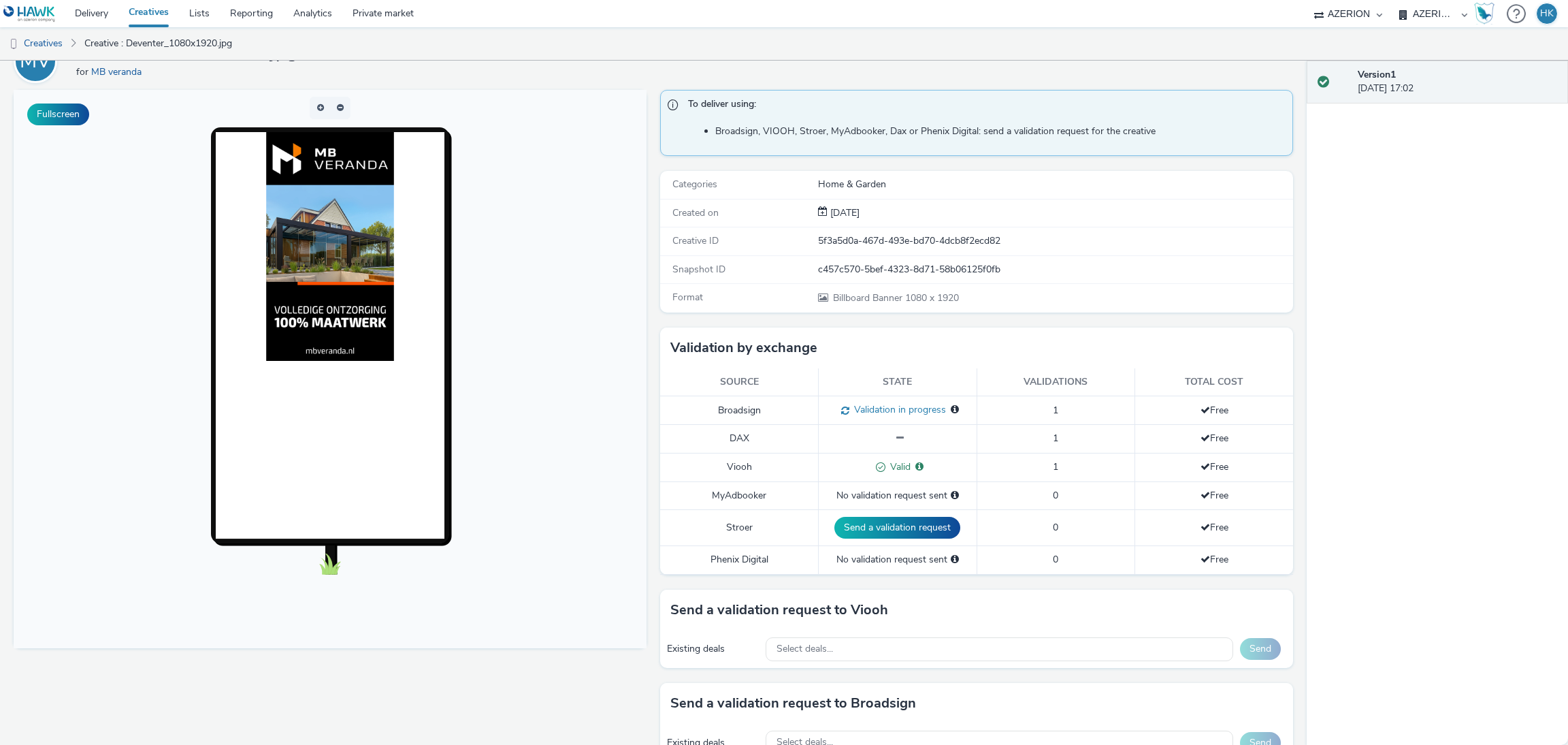
scroll to position [67, 0]
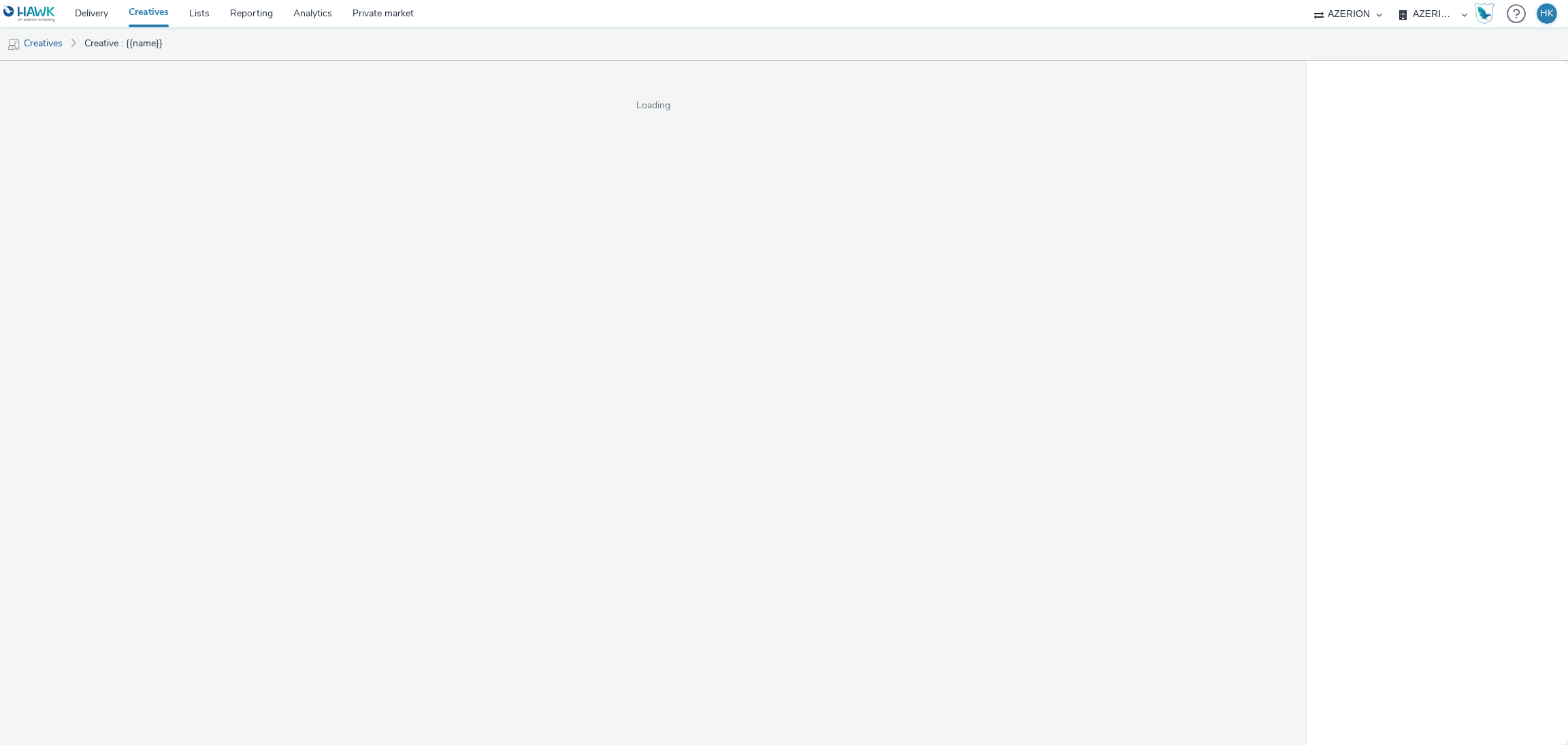
select select "a1f58486-1528-4f8c-8610-e1cdd7553bc1"
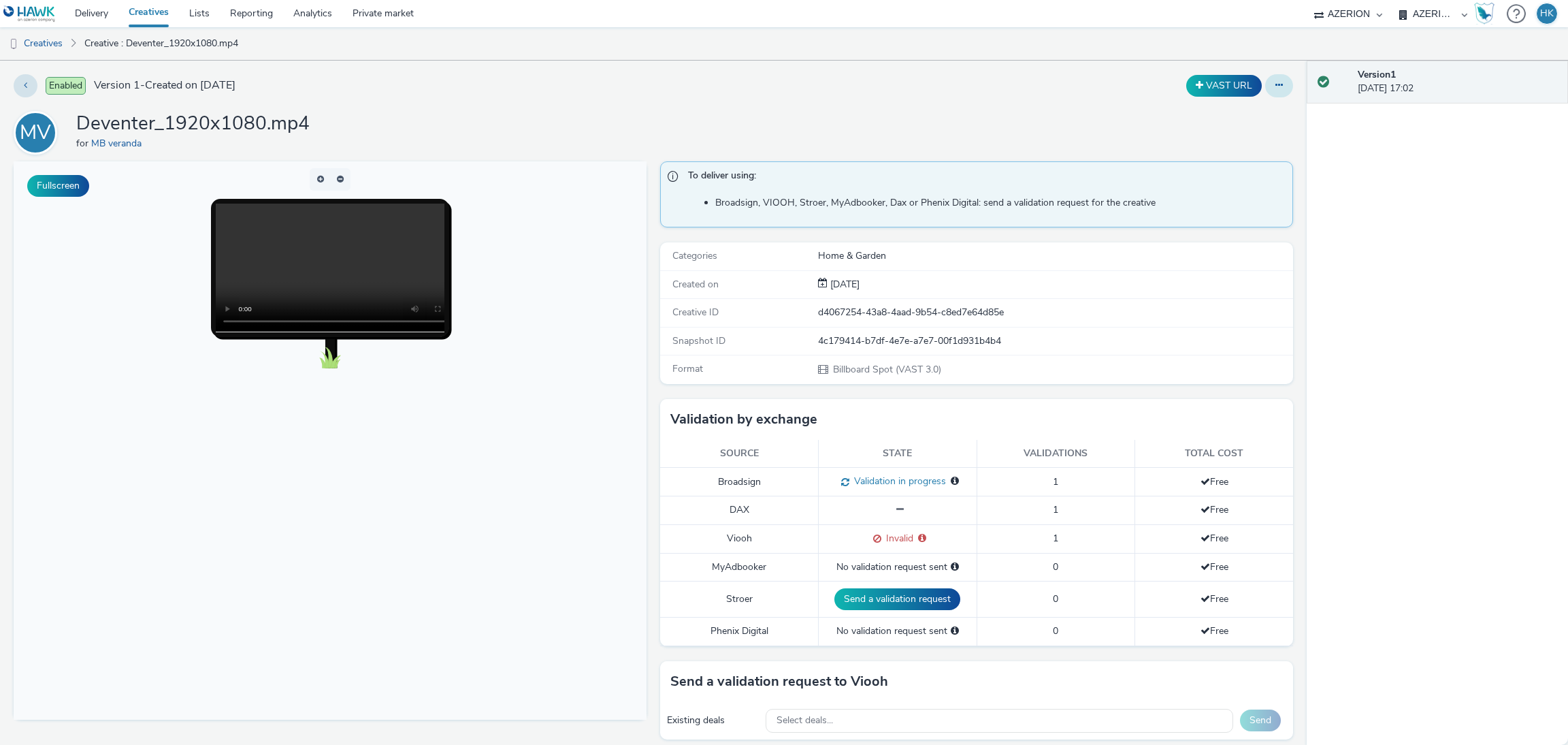
click at [1276, 83] on icon at bounding box center [1279, 85] width 7 height 10
click at [72, 183] on button "Fullscreen" at bounding box center [57, 186] width 62 height 21
